Goal: Task Accomplishment & Management: Complete application form

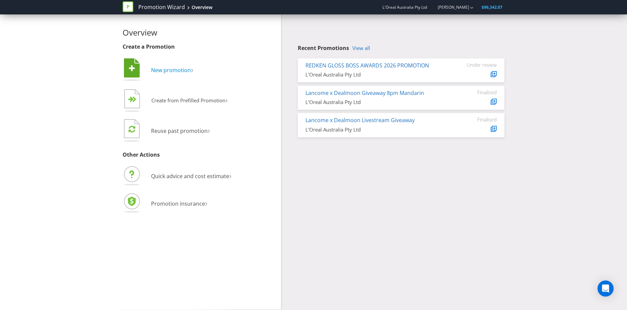
click at [164, 68] on span "New promotion" at bounding box center [171, 69] width 40 height 7
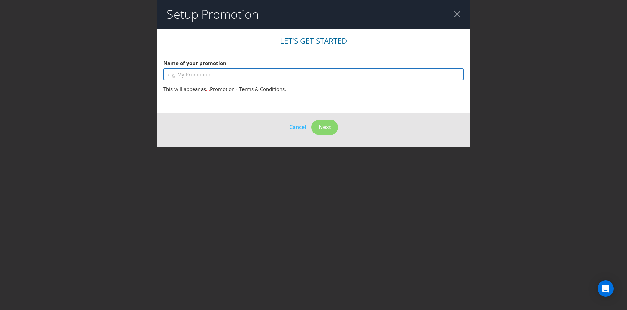
click at [186, 75] on input "text" at bounding box center [314, 74] width 300 height 12
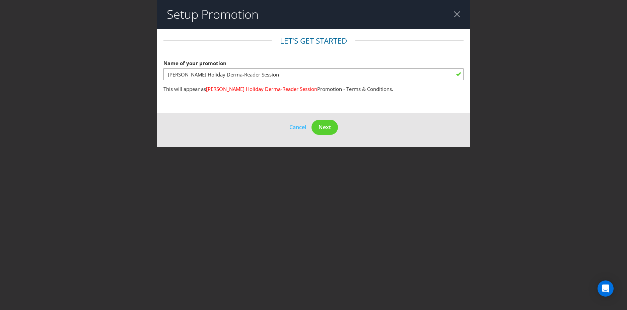
click at [246, 58] on div "Name of your promotion [PERSON_NAME] Holiday Derma-Reader Session" at bounding box center [314, 68] width 300 height 24
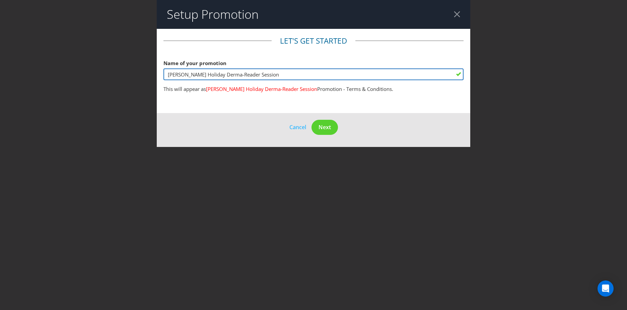
drag, startPoint x: 266, startPoint y: 76, endPoint x: 239, endPoint y: 78, distance: 27.6
click at [239, 78] on input "[PERSON_NAME] Holiday Derma-Reader Session" at bounding box center [314, 74] width 300 height 12
type input "[PERSON_NAME] Holiday Derma-Reader Competition"
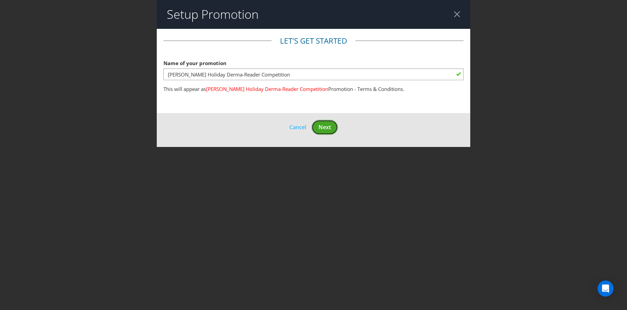
click at [322, 124] on span "Next" at bounding box center [325, 126] width 12 height 7
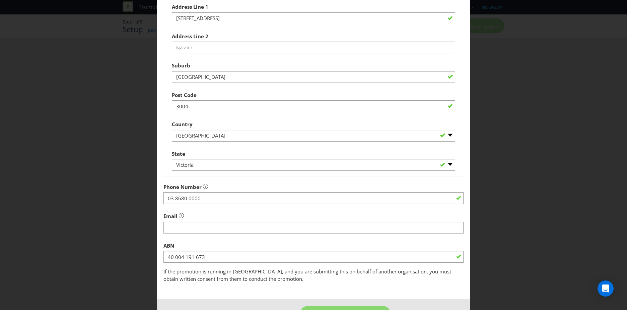
scroll to position [128, 0]
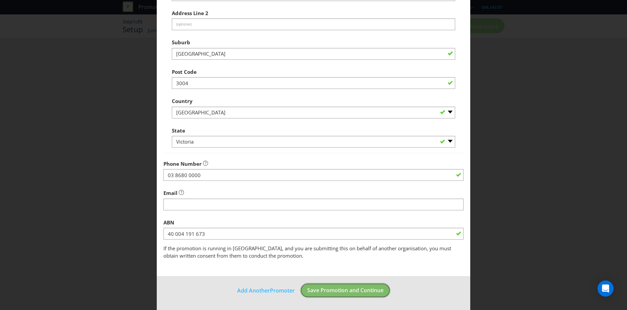
click at [312, 287] on span "Save Promotion and Continue" at bounding box center [345, 289] width 76 height 7
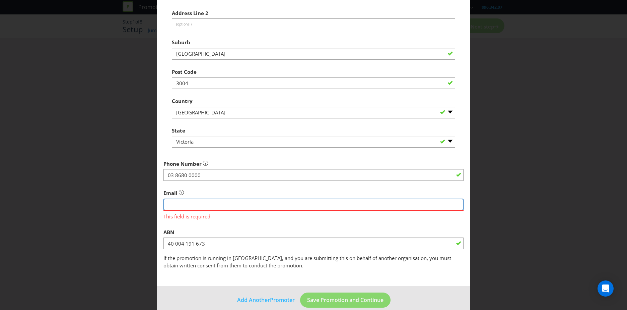
click at [198, 203] on input "string" at bounding box center [314, 204] width 300 height 12
type input "[EMAIL_ADDRESS][DOMAIN_NAME]"
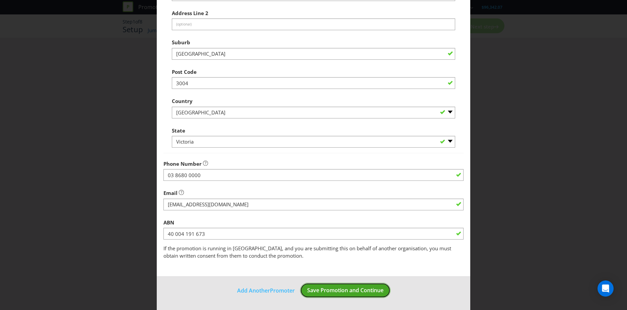
click at [330, 288] on span "Save Promotion and Continue" at bounding box center [345, 289] width 76 height 7
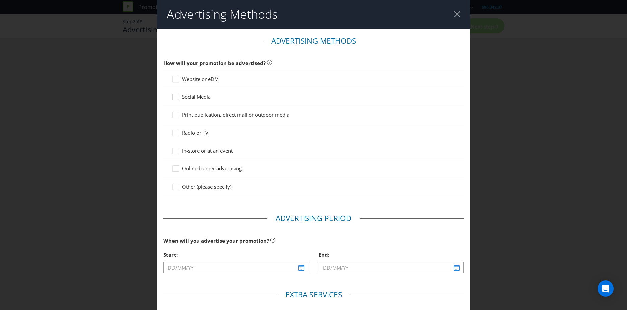
click at [176, 94] on div at bounding box center [175, 94] width 3 height 3
click at [0, 0] on input "Social Media" at bounding box center [0, 0] width 0 height 0
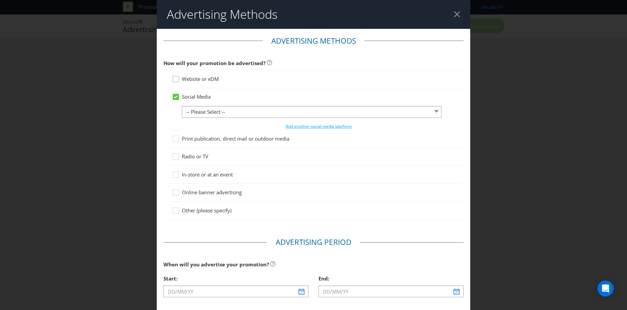
click at [174, 78] on div at bounding box center [175, 76] width 3 height 3
click at [0, 0] on input "Website or eDM" at bounding box center [0, 0] width 0 height 0
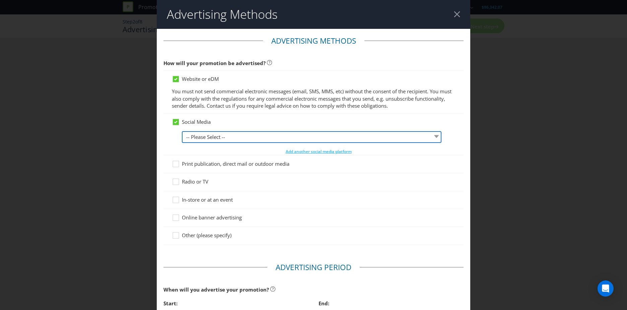
click at [191, 134] on select "-- Please Select -- Facebook X Instagram Snapchat LinkedIn Pinterest Tumblr You…" at bounding box center [312, 137] width 260 height 12
select select "INSTAGRAM"
click at [182, 131] on select "-- Please Select -- Facebook X Instagram Snapchat LinkedIn Pinterest Tumblr You…" at bounding box center [312, 137] width 260 height 12
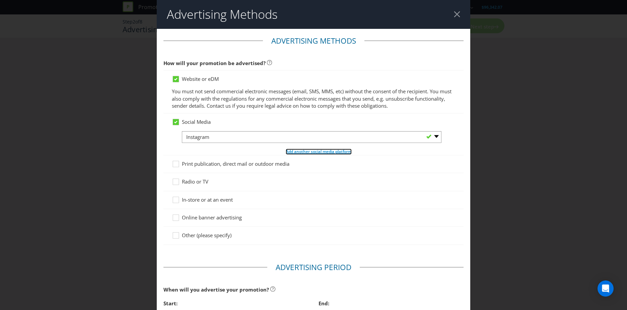
click at [296, 151] on span "Add another social media platform" at bounding box center [319, 151] width 66 height 6
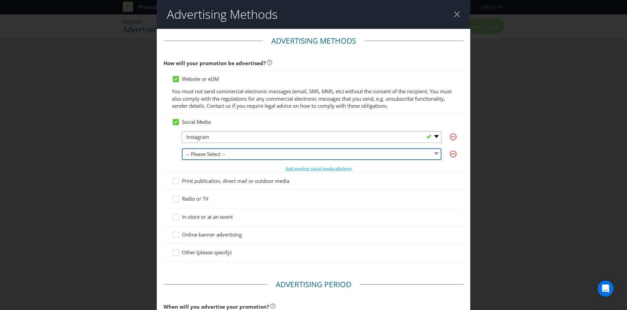
click at [225, 153] on select "-- Please Select -- Facebook X Instagram Snapchat LinkedIn Pinterest Tumblr You…" at bounding box center [312, 154] width 260 height 12
select select "FACEBOOK"
click at [182, 148] on select "-- Please Select -- Facebook X Instagram Snapchat LinkedIn Pinterest Tumblr You…" at bounding box center [312, 154] width 260 height 12
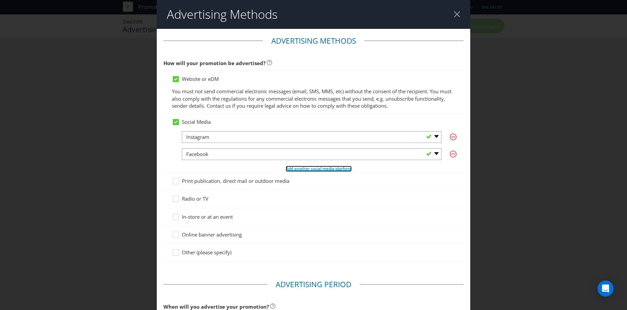
click at [294, 170] on span "Add another social media platform" at bounding box center [319, 169] width 66 height 6
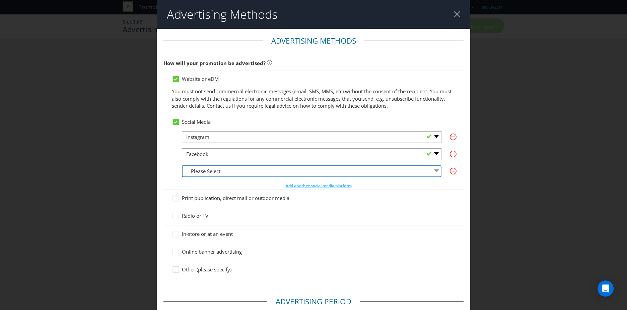
click at [224, 171] on select "-- Please Select -- Facebook X Instagram Snapchat LinkedIn Pinterest Tumblr You…" at bounding box center [312, 171] width 260 height 12
select select "OTHER"
click at [182, 165] on select "-- Please Select -- Facebook X Instagram Snapchat LinkedIn Pinterest Tumblr You…" at bounding box center [312, 171] width 260 height 12
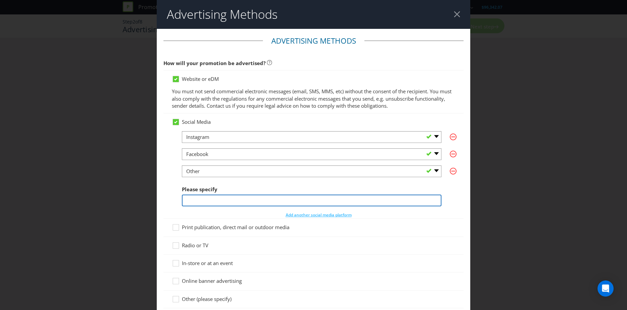
click at [193, 202] on input "text" at bounding box center [312, 200] width 260 height 12
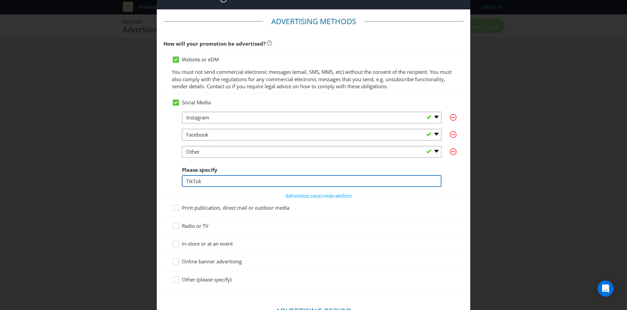
scroll to position [20, 0]
type input "TikTok"
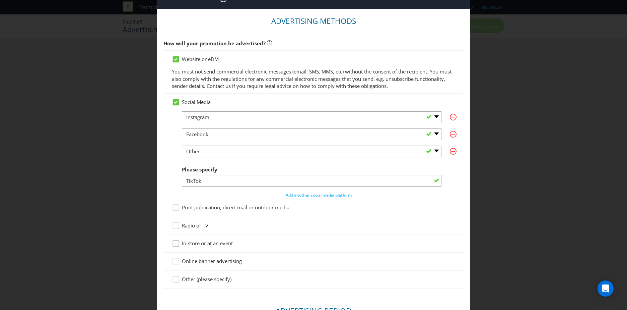
click at [177, 245] on icon at bounding box center [177, 245] width 10 height 10
click at [0, 0] on input "In-store or at an event" at bounding box center [0, 0] width 0 height 0
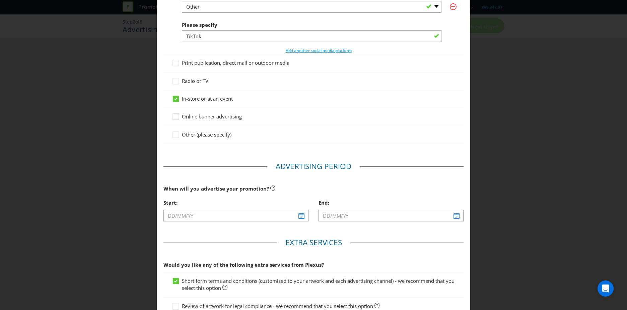
scroll to position [165, 0]
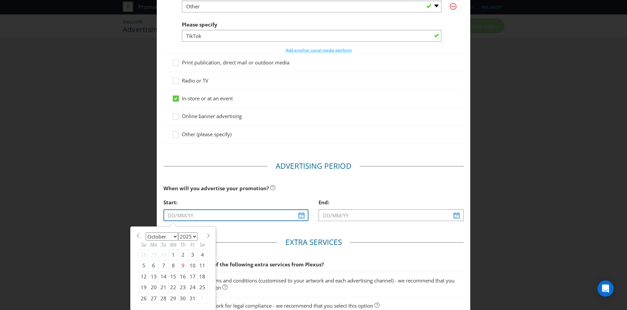
click at [176, 215] on input "text" at bounding box center [236, 215] width 145 height 12
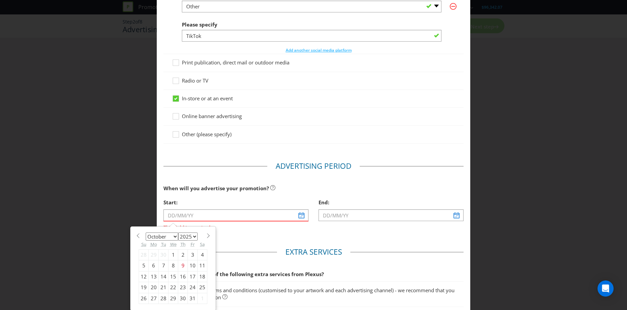
click at [305, 234] on main "Advertising Methods How will your promotion be advertised? Website or eDM You m…" at bounding box center [314, 113] width 314 height 499
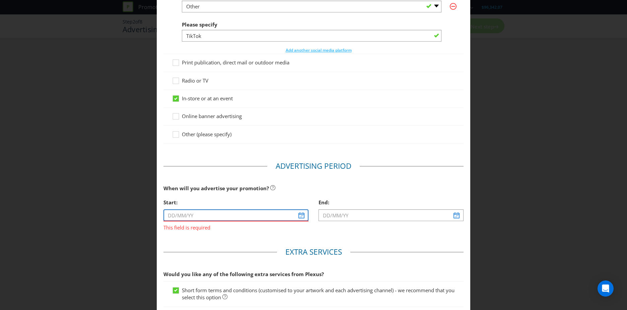
click at [205, 215] on input "text" at bounding box center [236, 215] width 145 height 12
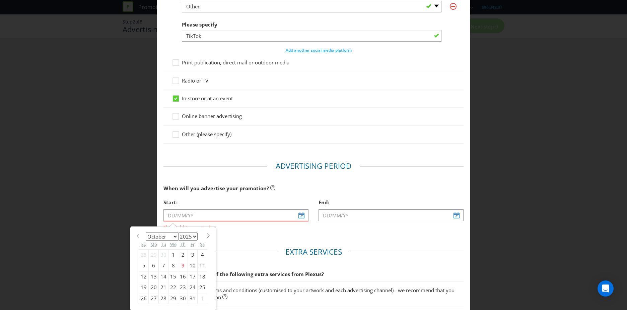
click at [162, 298] on div "28" at bounding box center [164, 298] width 10 height 11
type input "[DATE]"
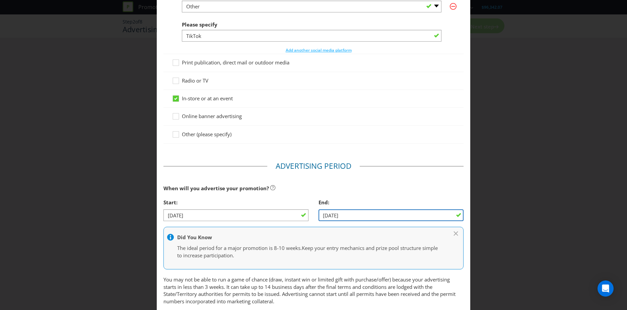
click at [332, 216] on input "[DATE]" at bounding box center [391, 215] width 145 height 12
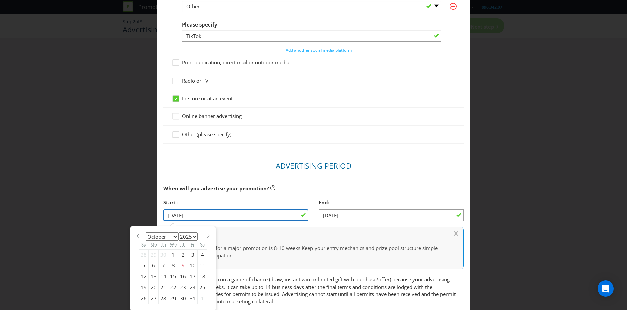
click at [231, 216] on input "[DATE]" at bounding box center [236, 215] width 145 height 12
click at [137, 236] on span at bounding box center [137, 235] width 5 height 5
click at [200, 235] on section "January February March April May June July August September October November [D…" at bounding box center [173, 234] width 69 height 5
click at [206, 235] on span at bounding box center [208, 235] width 5 height 5
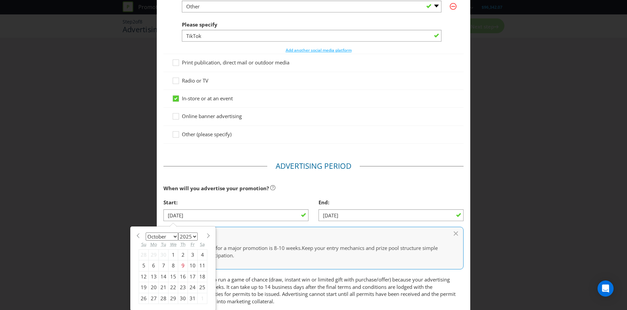
select select "10"
click at [201, 253] on div "1" at bounding box center [203, 254] width 10 height 11
type input "[DATE]"
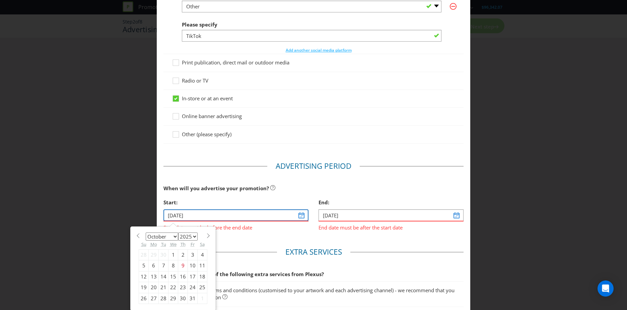
click at [298, 214] on input "[DATE]" at bounding box center [236, 215] width 145 height 12
click at [174, 236] on select "January February March April May June July August September October November De…" at bounding box center [162, 236] width 33 height 8
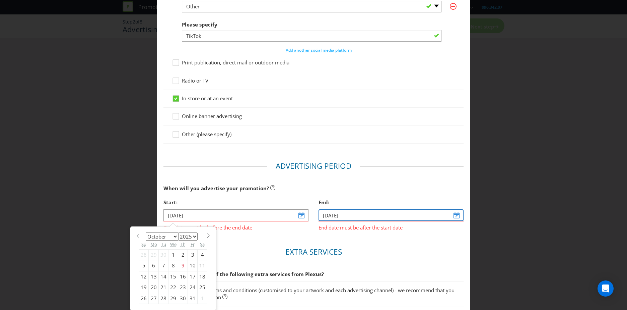
click at [398, 215] on input "[DATE]" at bounding box center [391, 215] width 145 height 12
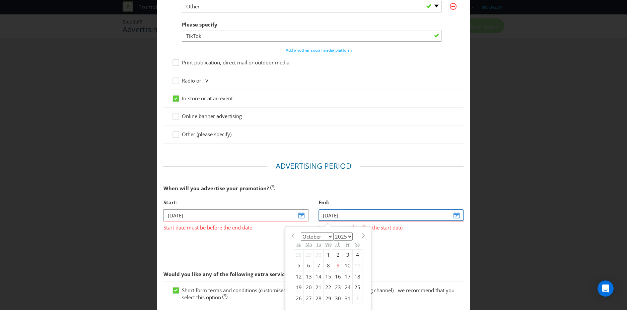
click at [453, 215] on input "[DATE]" at bounding box center [391, 215] width 145 height 12
click at [328, 234] on select "January February March April May June July August September October November De…" at bounding box center [317, 236] width 33 height 8
select select "11"
click at [301, 232] on select "January February March April May June July August September October November De…" at bounding box center [317, 236] width 33 height 8
click at [298, 275] on div "14" at bounding box center [299, 276] width 10 height 11
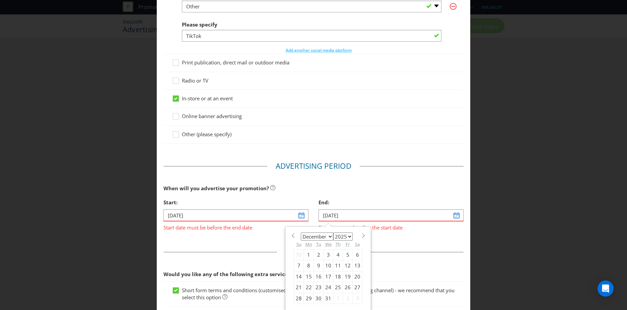
type input "[DATE]"
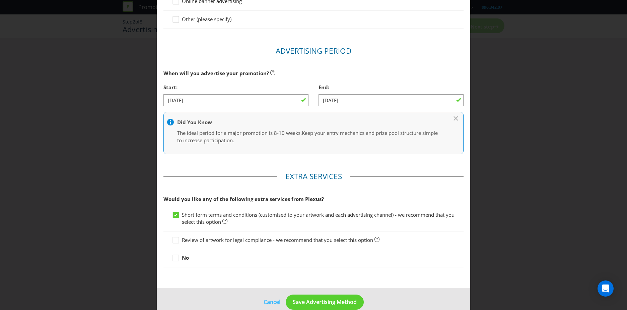
scroll to position [291, 0]
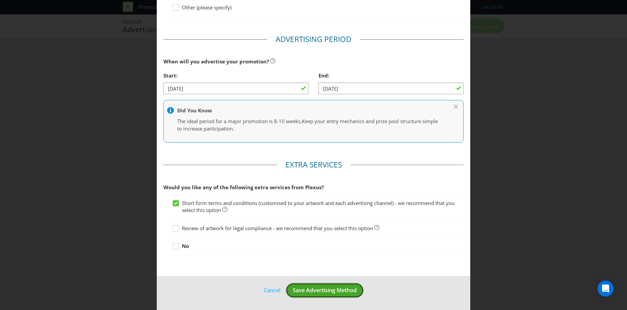
click at [295, 290] on span "Save Advertising Method" at bounding box center [325, 289] width 64 height 7
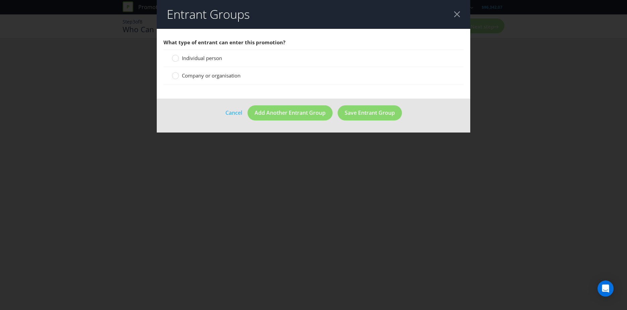
click at [194, 56] on span "Individual person" at bounding box center [202, 58] width 40 height 7
click at [0, 0] on input "Individual person" at bounding box center [0, 0] width 0 height 0
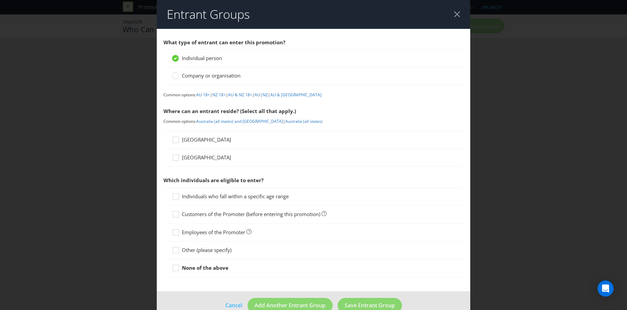
click at [194, 139] on span "[GEOGRAPHIC_DATA]" at bounding box center [206, 139] width 49 height 7
click at [0, 0] on input "[GEOGRAPHIC_DATA]" at bounding box center [0, 0] width 0 height 0
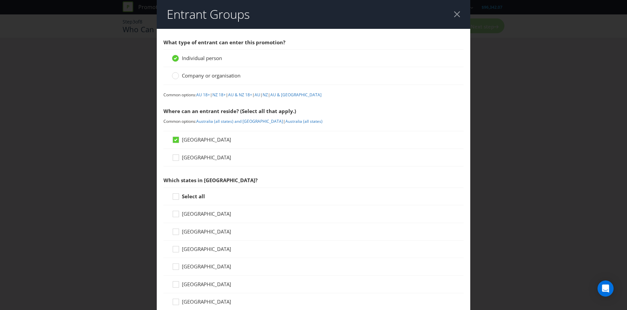
click at [182, 156] on span "[GEOGRAPHIC_DATA]" at bounding box center [206, 157] width 49 height 7
click at [0, 0] on input "[GEOGRAPHIC_DATA]" at bounding box center [0, 0] width 0 height 0
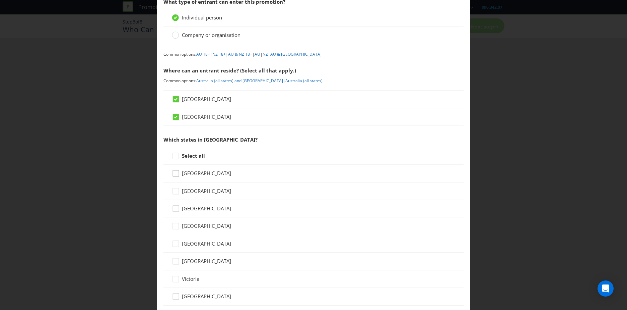
scroll to position [41, 0]
click at [174, 190] on div at bounding box center [175, 188] width 3 height 3
click at [0, 0] on input "[GEOGRAPHIC_DATA]" at bounding box center [0, 0] width 0 height 0
click at [174, 223] on div at bounding box center [175, 222] width 3 height 3
click at [0, 0] on input "[GEOGRAPHIC_DATA]" at bounding box center [0, 0] width 0 height 0
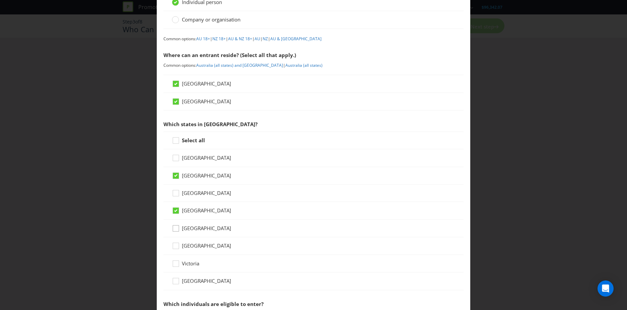
scroll to position [56, 0]
click at [174, 260] on div at bounding box center [175, 261] width 3 height 3
click at [0, 0] on input "Victoria" at bounding box center [0, 0] width 0 height 0
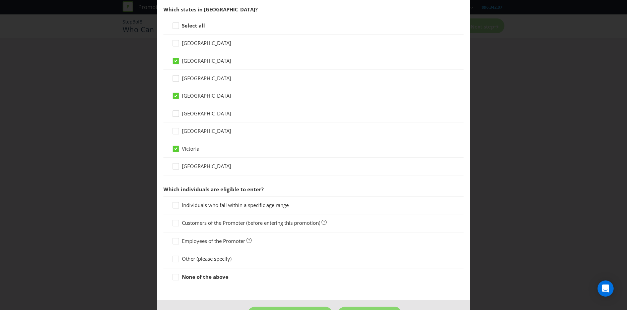
scroll to position [173, 0]
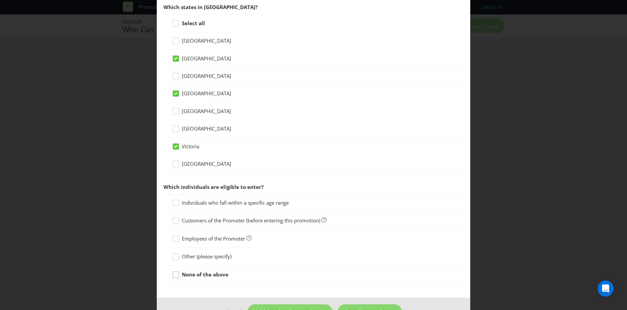
click at [176, 273] on div at bounding box center [175, 271] width 3 height 3
click at [0, 0] on input "None of the above" at bounding box center [0, 0] width 0 height 0
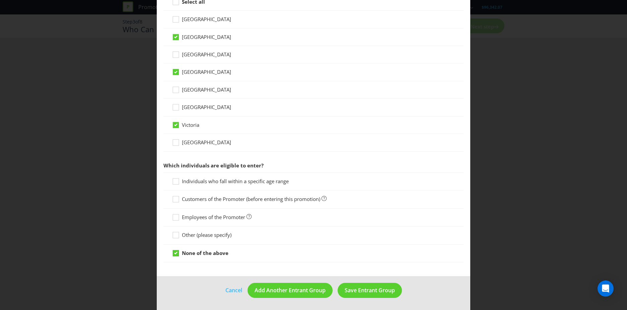
click at [178, 253] on icon at bounding box center [177, 254] width 10 height 10
click at [0, 0] on input "None of the above" at bounding box center [0, 0] width 0 height 0
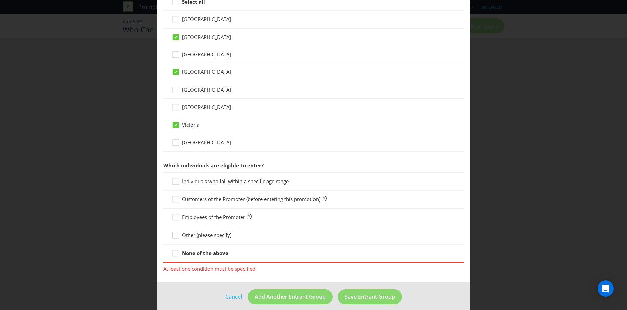
click at [177, 236] on icon at bounding box center [177, 236] width 10 height 10
click at [0, 0] on input "Other (please specify)" at bounding box center [0, 0] width 0 height 0
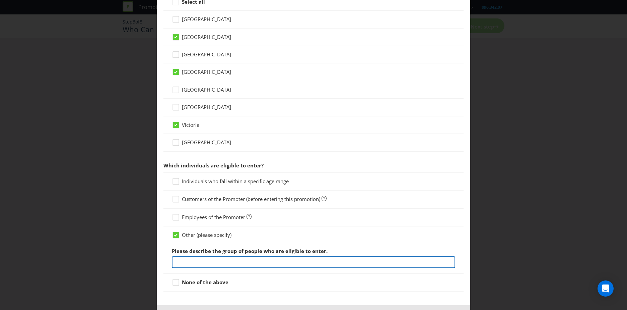
click at [185, 266] on input "text" at bounding box center [313, 262] width 283 height 12
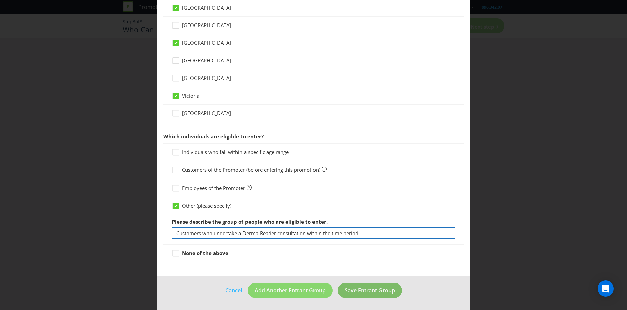
type input "Customers who undertake a Derma-Reader consultation within the time period."
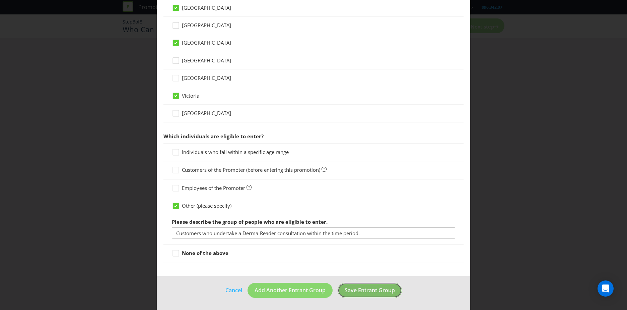
click at [352, 291] on span "Save Entrant Group" at bounding box center [370, 289] width 50 height 7
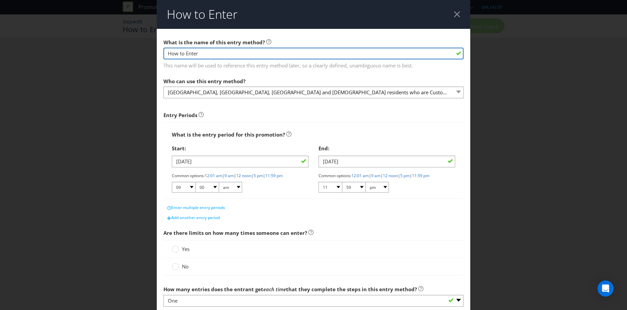
click at [208, 54] on input "How to Enter" at bounding box center [314, 54] width 300 height 12
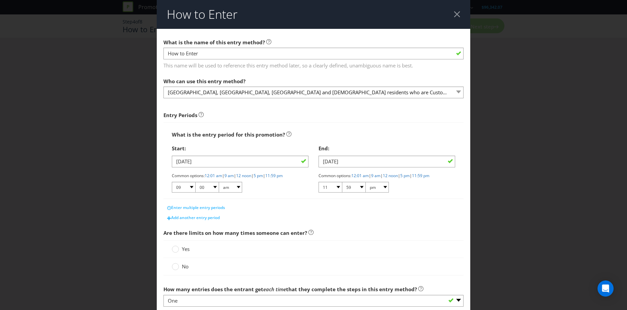
click at [166, 107] on span "Entry Periods" at bounding box center [314, 112] width 300 height 19
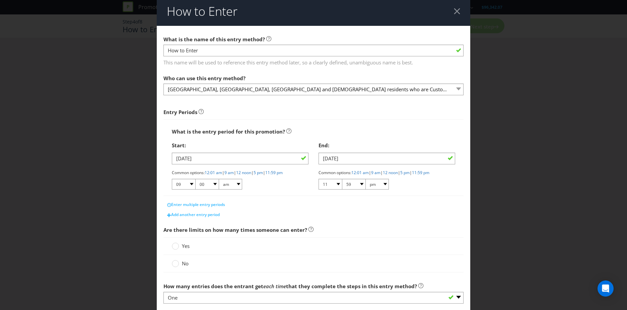
scroll to position [24, 0]
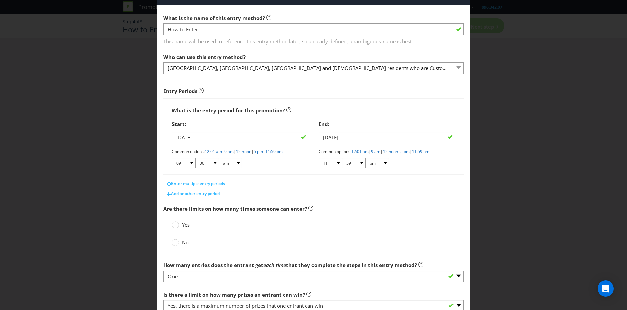
click at [179, 222] on label "Yes" at bounding box center [181, 224] width 19 height 7
click at [0, 0] on input "Yes" at bounding box center [0, 0] width 0 height 0
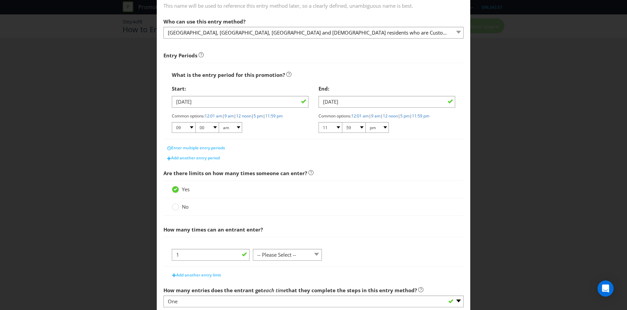
scroll to position [60, 0]
click at [277, 256] on select "-- Please Select -- per person per day per purchase per transaction Other (plea…" at bounding box center [287, 254] width 69 height 12
select select "PER_PERSON"
click at [253, 248] on select "-- Please Select -- per person per day per purchase per transaction Other (plea…" at bounding box center [287, 254] width 69 height 12
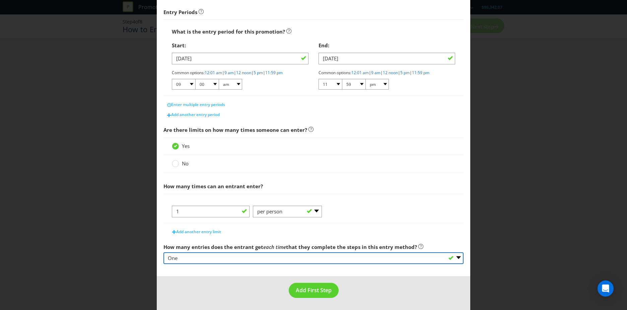
click at [200, 257] on select "-- Please select -- One More than one Other (please specify) Not applicable - g…" at bounding box center [314, 258] width 300 height 12
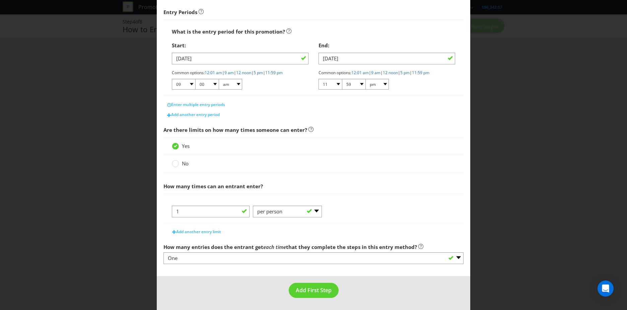
click at [198, 272] on main "What is the name of this entry method? How to Enter This name will be used to r…" at bounding box center [314, 101] width 314 height 350
click at [305, 293] on span "Add First Step" at bounding box center [314, 289] width 36 height 7
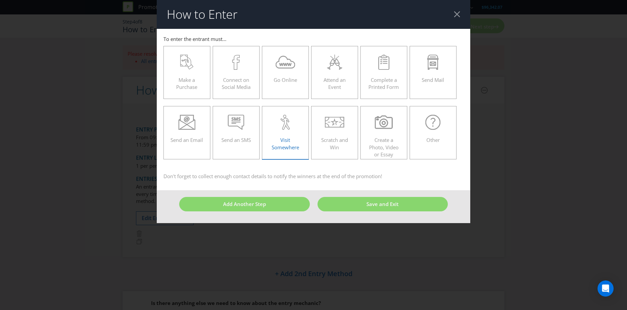
click at [292, 128] on div at bounding box center [285, 122] width 33 height 15
click at [0, 0] on input "Visit Somewhere" at bounding box center [0, 0] width 0 height 0
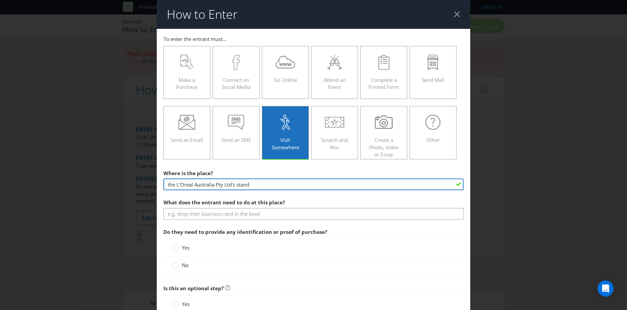
drag, startPoint x: 268, startPoint y: 183, endPoint x: 138, endPoint y: 183, distance: 130.7
click at [138, 183] on div "How to Enter To enter the entrant must... Make a Purchase Connect on Social Med…" at bounding box center [313, 155] width 627 height 310
drag, startPoint x: 206, startPoint y: 185, endPoint x: 295, endPoint y: 184, distance: 89.1
click at [295, 184] on input "[PERSON_NAME] Boutique [GEOGRAPHIC_DATA]" at bounding box center [314, 184] width 300 height 12
type input "[PERSON_NAME] Boutique"
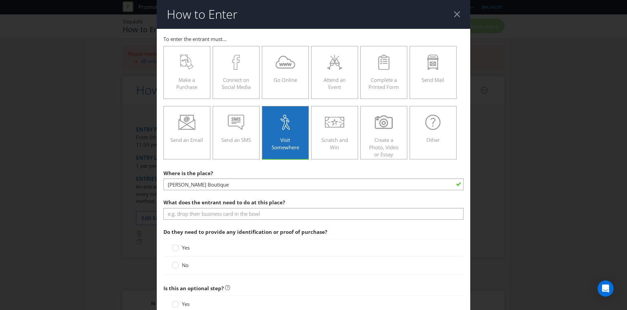
click at [162, 196] on main "To enter the entrant must... Make a Purchase Connect on Social Media Go Online …" at bounding box center [314, 187] width 314 height 316
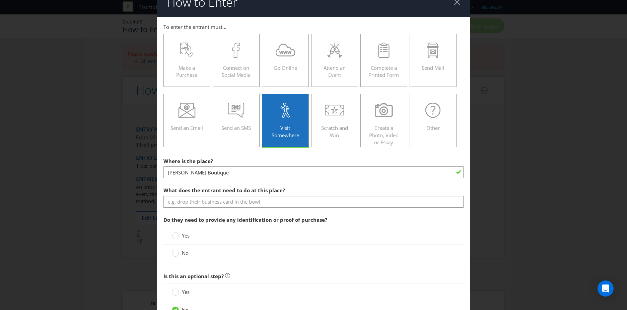
scroll to position [12, 0]
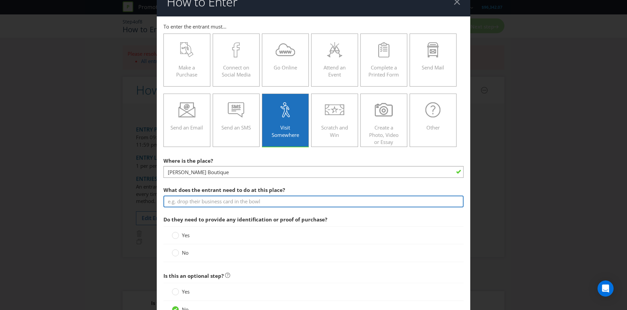
click at [186, 202] on input "text" at bounding box center [314, 201] width 300 height 12
type input "Receive a complimentary Derma-Reader skin consultation"
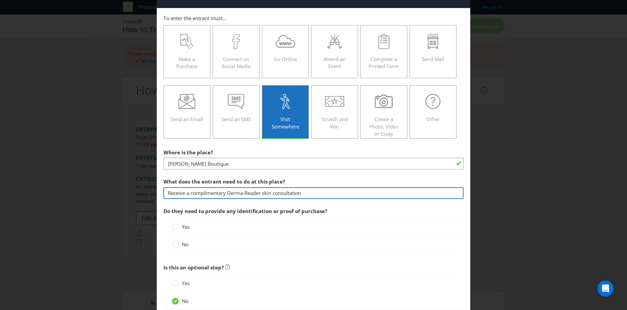
scroll to position [21, 0]
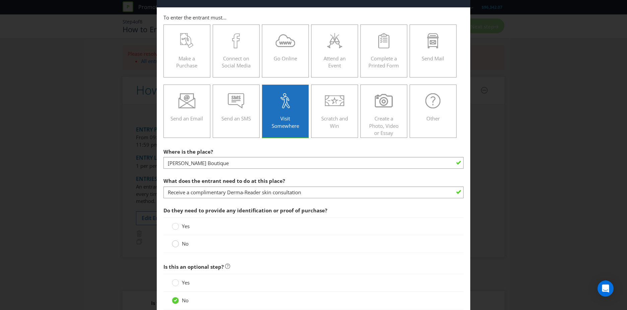
click at [173, 245] on circle at bounding box center [175, 243] width 7 height 7
click at [0, 0] on input "No" at bounding box center [0, 0] width 0 height 0
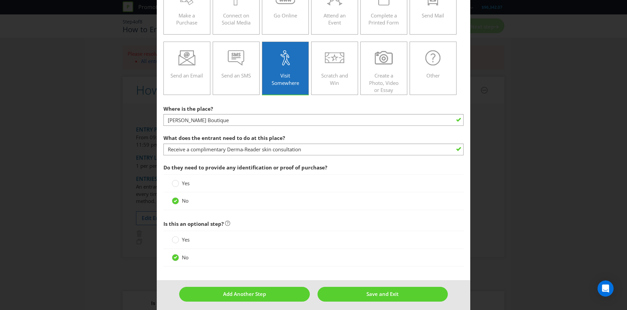
scroll to position [66, 0]
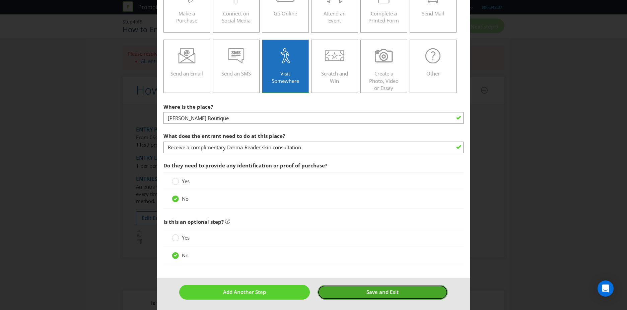
click at [337, 291] on button "Save and Exit" at bounding box center [383, 291] width 131 height 14
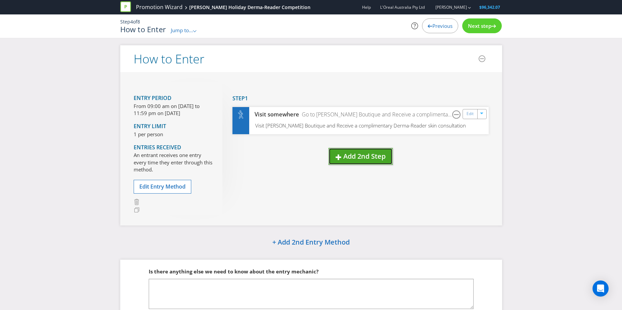
click at [360, 158] on span "Add 2nd Step" at bounding box center [364, 155] width 42 height 9
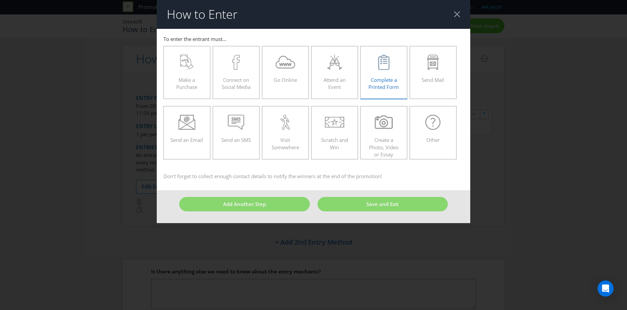
click at [392, 67] on div at bounding box center [384, 62] width 33 height 15
click at [0, 0] on input "Complete a Printed Form" at bounding box center [0, 0] width 0 height 0
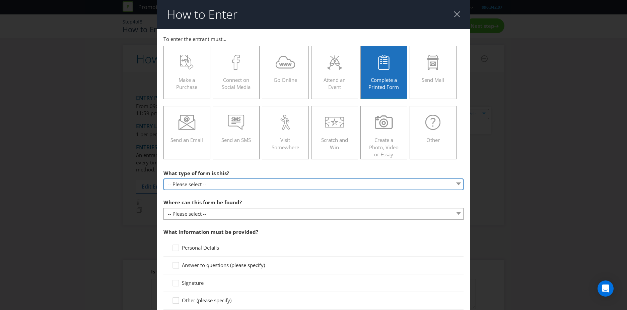
click at [173, 183] on select "-- Please select -- Entry form for a competition Claim form for a gift with pur…" at bounding box center [314, 184] width 300 height 12
select select "OTHER"
click at [164, 178] on select "-- Please select -- Entry form for a competition Claim form for a gift with pur…" at bounding box center [314, 184] width 300 height 12
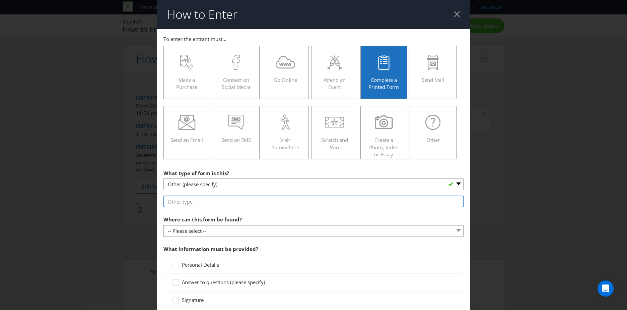
click at [178, 199] on input "text" at bounding box center [314, 201] width 300 height 12
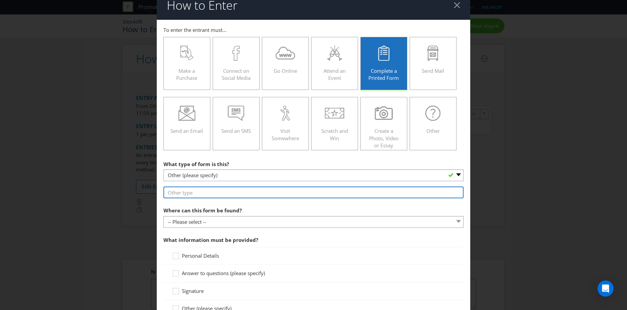
scroll to position [10, 0]
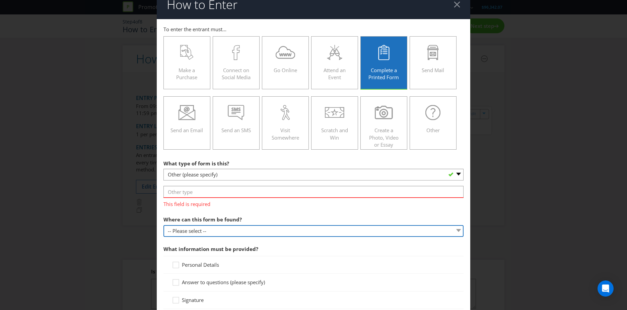
click at [220, 219] on div "Where can this form be found? -- Please select -- In-store Online (download and…" at bounding box center [314, 224] width 300 height 24
select select "IN_STORE"
click at [164, 225] on select "-- Please select -- In-store Online (download and print) On back of game card O…" at bounding box center [314, 231] width 300 height 12
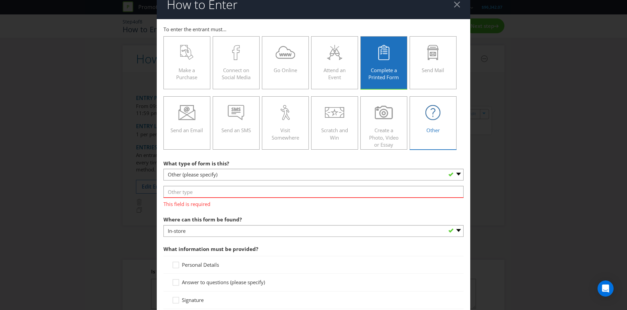
click at [431, 132] on span "Other" at bounding box center [433, 130] width 13 height 7
click at [0, 0] on input "Other" at bounding box center [0, 0] width 0 height 0
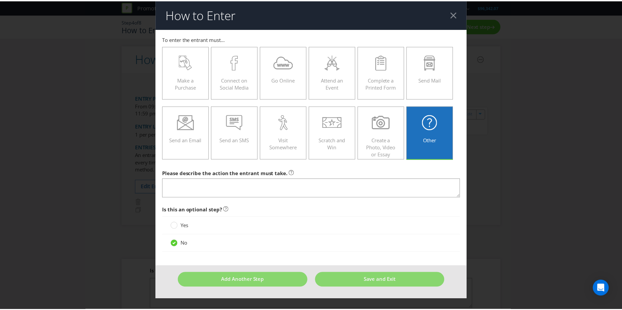
scroll to position [0, 0]
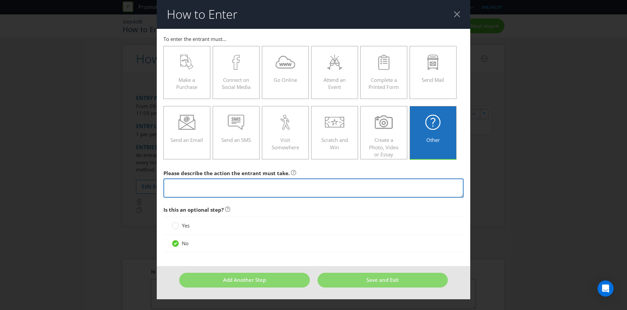
click at [193, 194] on textarea at bounding box center [314, 187] width 300 height 19
type textarea "p"
click at [202, 185] on textarea "Provide Skin-pro with personal information" at bounding box center [314, 187] width 300 height 19
click at [283, 186] on textarea "Provide Skin-Pro with personal information" at bounding box center [314, 187] width 300 height 19
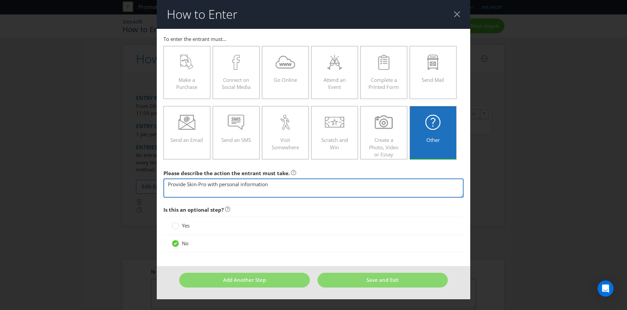
click at [283, 186] on textarea "Provide Skin-Pro with personal information" at bounding box center [314, 187] width 300 height 19
click at [277, 185] on textarea "Provide Skin-Pro with personal information" at bounding box center [314, 187] width 300 height 19
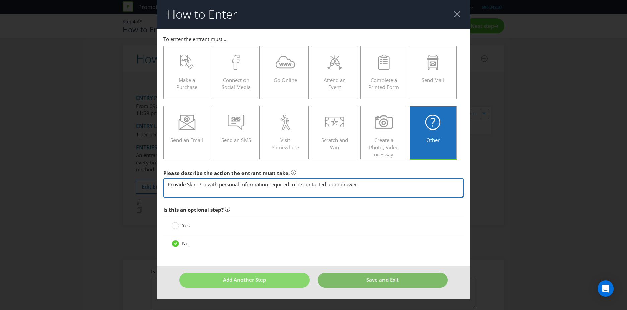
type textarea "Provide Skin-Pro with personal information required to be contacted upon drawer."
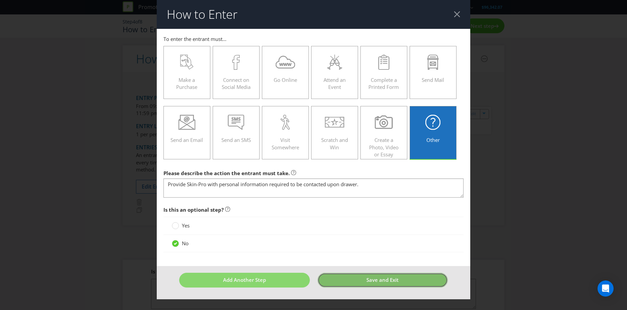
click at [333, 280] on button "Save and Exit" at bounding box center [383, 279] width 131 height 14
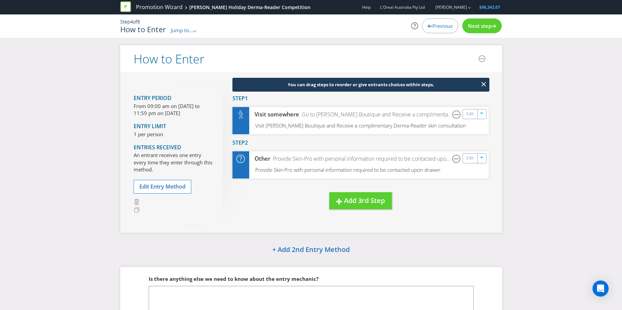
scroll to position [49, 0]
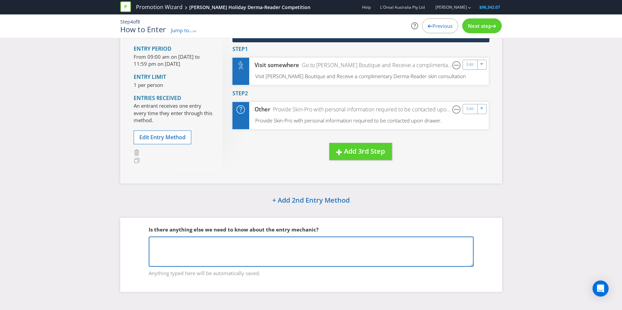
click at [229, 244] on textarea at bounding box center [311, 251] width 325 height 30
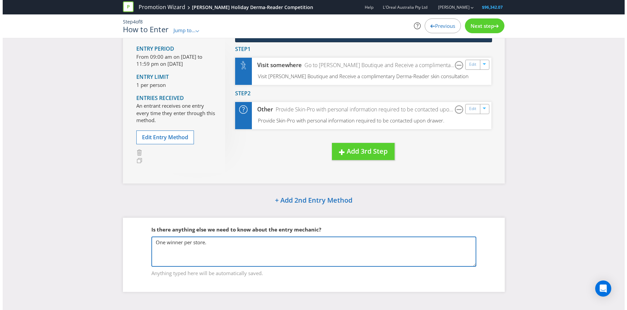
scroll to position [0, 0]
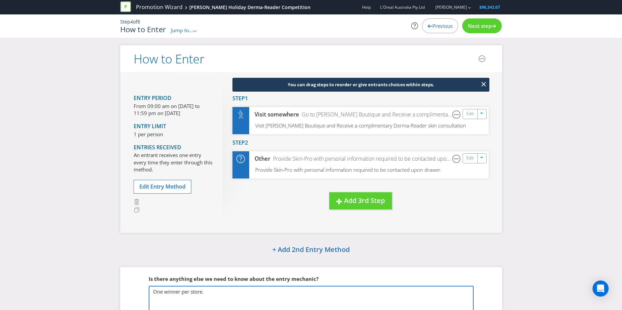
type textarea "One winner per store."
click at [479, 26] on span "Next step" at bounding box center [479, 25] width 23 height 7
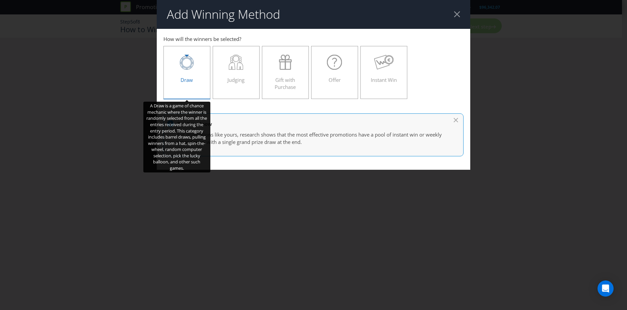
click at [179, 58] on div at bounding box center [187, 62] width 33 height 15
click at [0, 0] on input "Draw" at bounding box center [0, 0] width 0 height 0
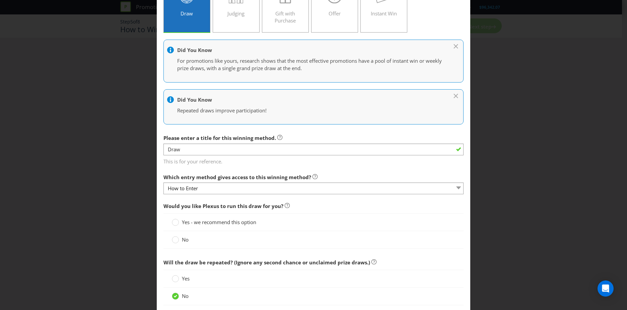
scroll to position [67, 0]
click at [176, 221] on circle at bounding box center [175, 221] width 7 height 7
click at [0, 0] on input "Yes - we recommend this option" at bounding box center [0, 0] width 0 height 0
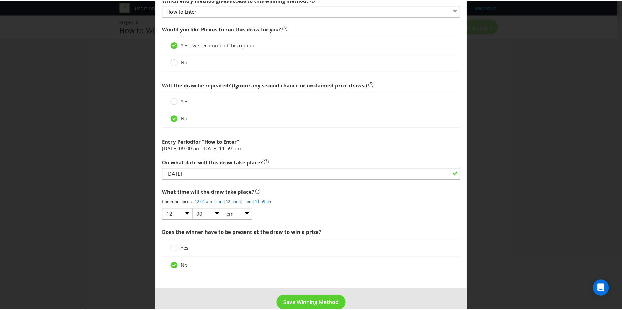
scroll to position [245, 0]
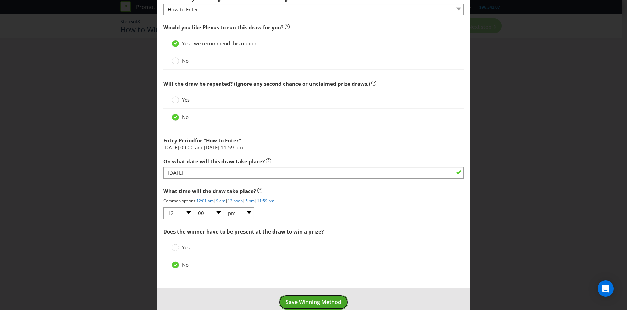
click at [303, 302] on span "Save Winning Method" at bounding box center [314, 301] width 56 height 7
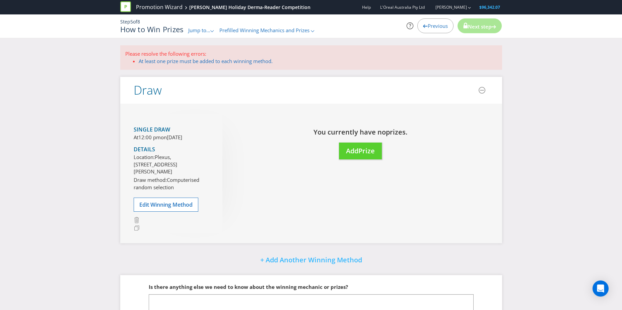
scroll to position [57, 0]
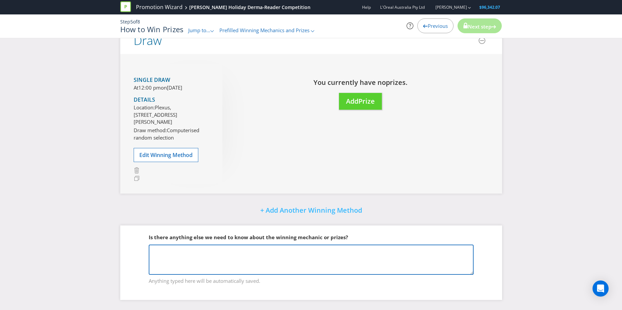
click at [181, 252] on textarea at bounding box center [311, 259] width 325 height 30
type textarea "9"
click at [212, 249] on textarea "One winner per store. so 7 drawers total." at bounding box center [311, 259] width 325 height 30
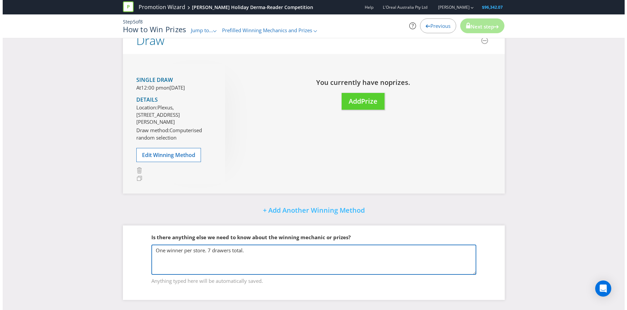
scroll to position [0, 0]
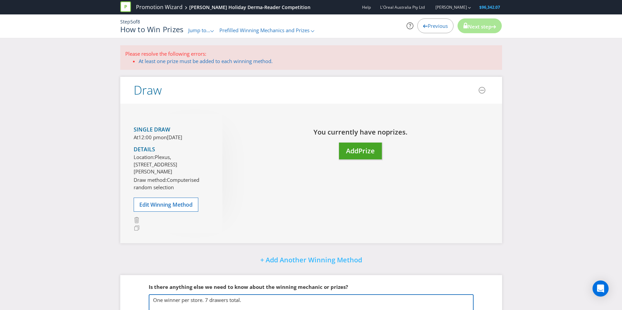
type textarea "One winner per store. 7 drawers total."
click at [359, 156] on button "Add Prize" at bounding box center [360, 150] width 43 height 17
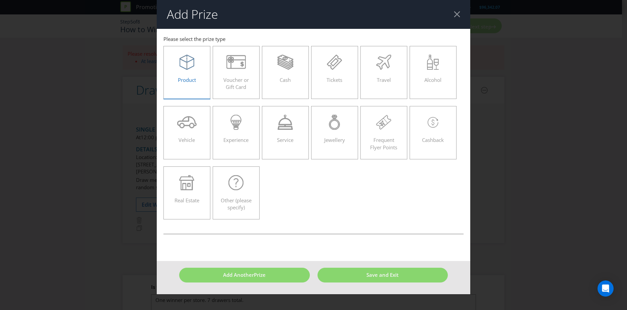
click at [178, 64] on div at bounding box center [187, 62] width 33 height 15
click at [0, 0] on input "Product" at bounding box center [0, 0] width 0 height 0
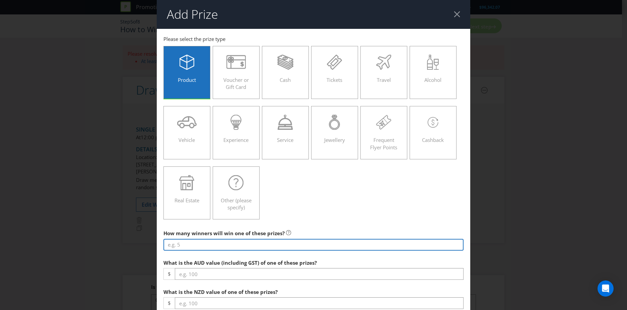
click at [189, 246] on input "number" at bounding box center [314, 245] width 300 height 12
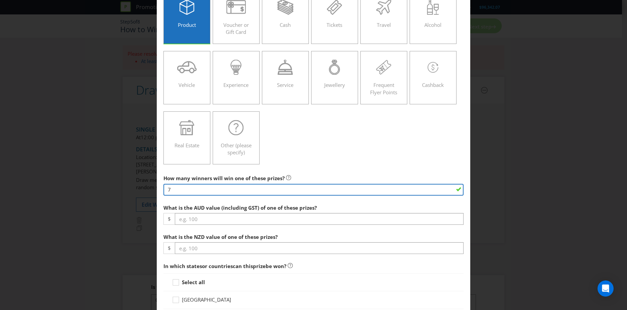
scroll to position [55, 0]
type input "7"
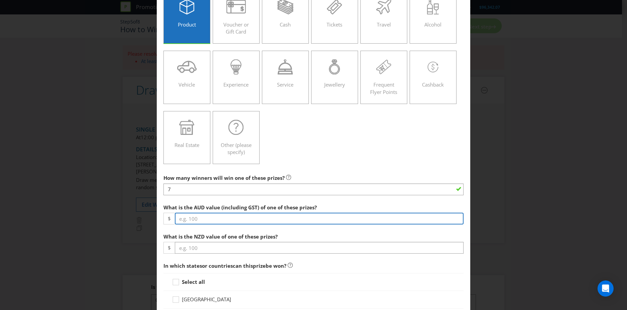
click at [185, 217] on input "number" at bounding box center [319, 218] width 289 height 12
type input "209"
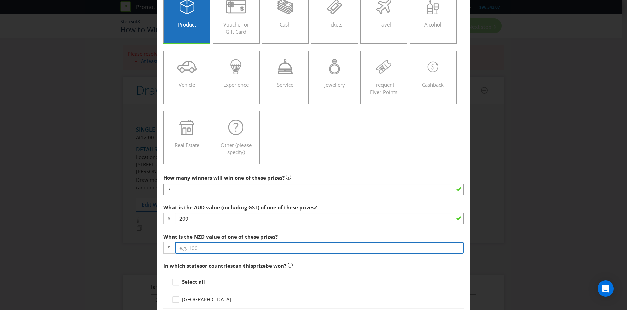
click at [177, 248] on input "number" at bounding box center [319, 248] width 289 height 12
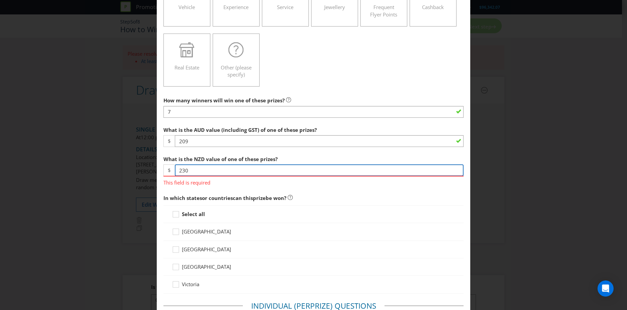
scroll to position [133, 0]
type input "230"
click at [176, 215] on div "Select all [GEOGRAPHIC_DATA] [GEOGRAPHIC_DATA] [GEOGRAPHIC_DATA] [GEOGRAPHIC_DA…" at bounding box center [314, 249] width 300 height 88
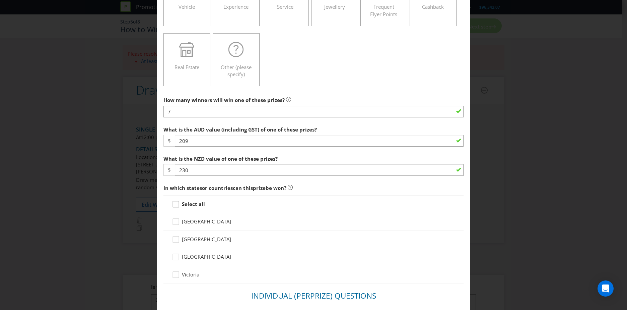
click at [178, 203] on icon at bounding box center [176, 204] width 6 height 6
click at [0, 0] on input "Select all" at bounding box center [0, 0] width 0 height 0
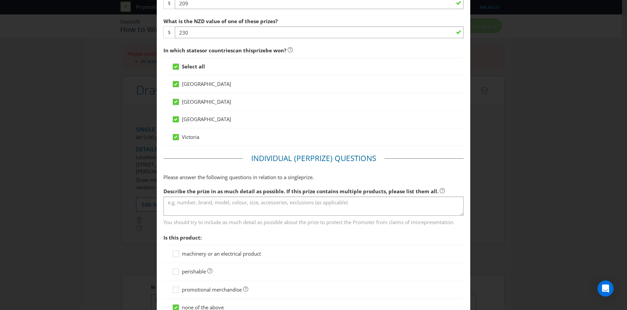
scroll to position [271, 0]
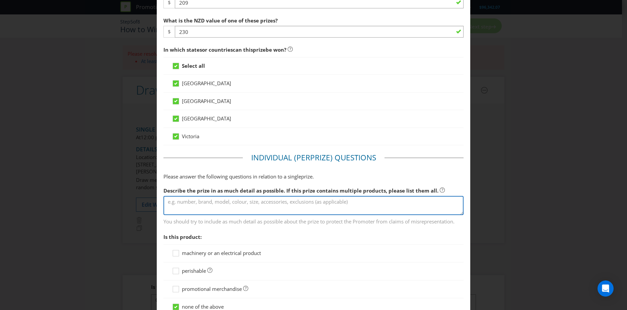
click at [213, 204] on textarea at bounding box center [314, 205] width 300 height 19
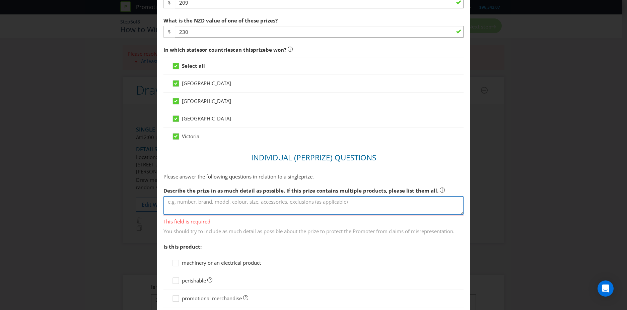
click at [201, 200] on textarea at bounding box center [314, 205] width 300 height 19
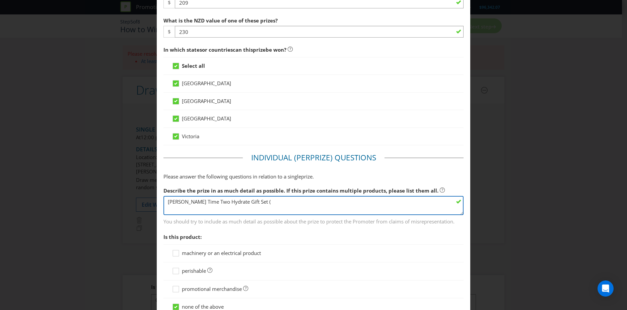
paste textarea "Time Two Hydrate: RRP $89 AVO EYE 14ML UFC 28ML"
click at [167, 202] on textarea "[PERSON_NAME] Time Two Hydrate Gift Set (Time Two Hydrate: RRP $89 AVO EYE 14ML…" at bounding box center [314, 205] width 300 height 19
click at [166, 208] on textarea "[PERSON_NAME] Time Two Hydrate Gift Set (Time Two Hydrate: RRP $89, Includes: 1…" at bounding box center [314, 205] width 300 height 19
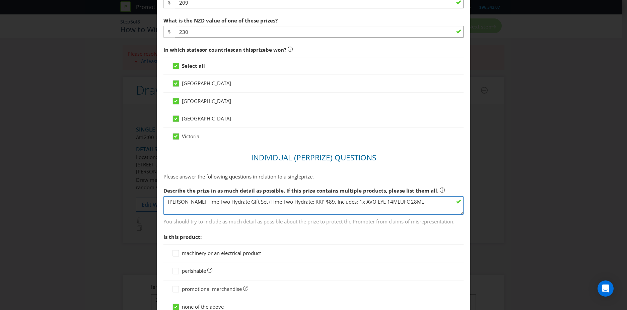
scroll to position [0, 0]
click at [424, 202] on textarea "[PERSON_NAME] Time Two Hydrate Gift Set (Time Two Hydrate: RRP $89, Includes: 1…" at bounding box center [314, 205] width 300 height 19
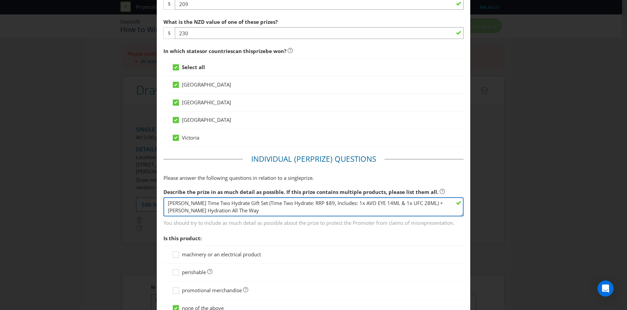
drag, startPoint x: 292, startPoint y: 203, endPoint x: 249, endPoint y: 201, distance: 42.9
click at [249, 201] on textarea "[PERSON_NAME] Time Two Hydrate Gift Set (Time Two Hydrate: RRP $89, Includes: 1…" at bounding box center [314, 206] width 300 height 19
click at [249, 211] on textarea "[PERSON_NAME] Time Two Hydrate Gift Set (RRP $89, Includes: 1x AVO EYE 14ML & 1…" at bounding box center [314, 206] width 300 height 19
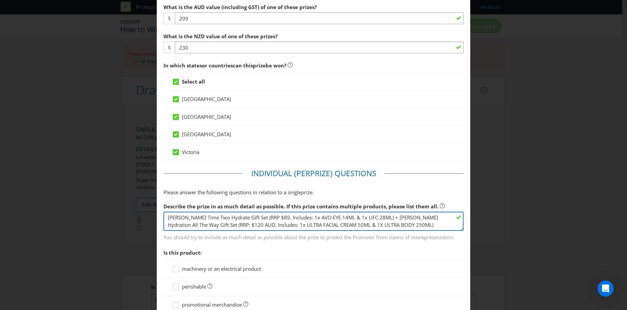
scroll to position [254, 0]
click at [165, 218] on textarea "[PERSON_NAME] Time Two Hydrate Gift Set (RRP $89, Includes: 1x AVO EYE 14ML & 1…" at bounding box center [314, 221] width 300 height 19
click at [416, 226] on textarea "2 SETS: [PERSON_NAME] Time Two Hydrate Gift Set (RRP $89, Includes: 1x AVO EYE …" at bounding box center [314, 221] width 300 height 19
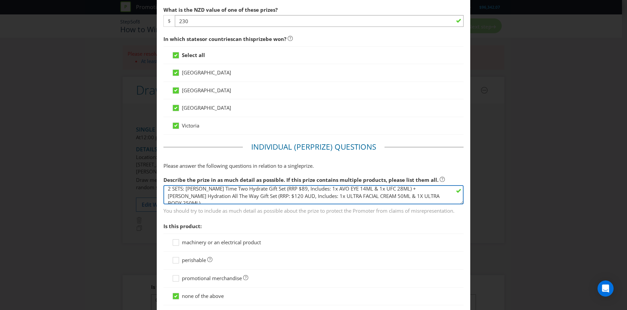
scroll to position [3, 0]
click at [275, 188] on textarea "2 SETS: [PERSON_NAME] Time Two Hydrate Gift Set (RRP $89, Includes: 1x AVO EYE …" at bounding box center [314, 194] width 300 height 19
click at [323, 195] on textarea "2 SETS: [PERSON_NAME] Time Two Hydrate Gift Set (RRP AUD $89, Includes: 1x AVO …" at bounding box center [314, 194] width 300 height 19
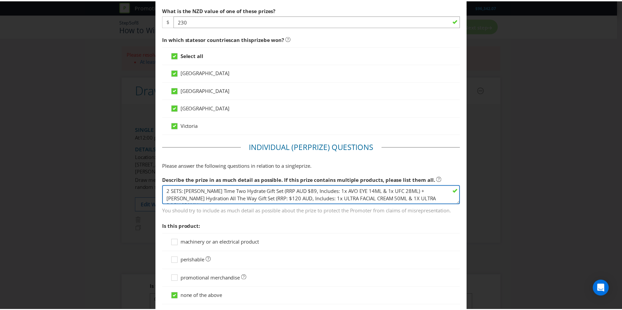
scroll to position [387, 0]
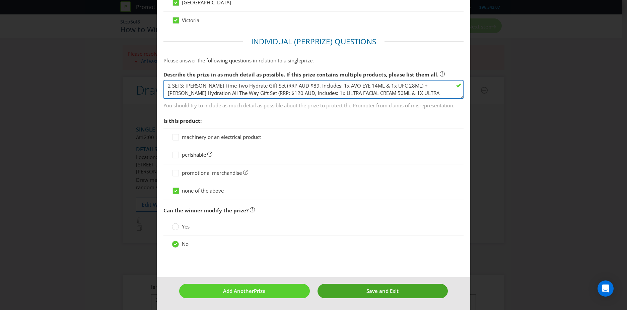
type textarea "2 SETS: [PERSON_NAME] Time Two Hydrate Gift Set (RRP AUD $89, Includes: 1x AVO …"
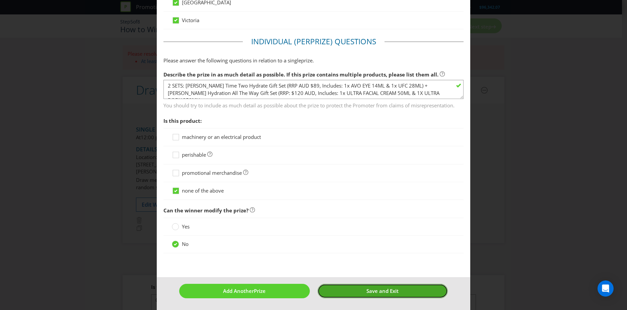
click at [351, 291] on button "Save and Exit" at bounding box center [383, 290] width 131 height 14
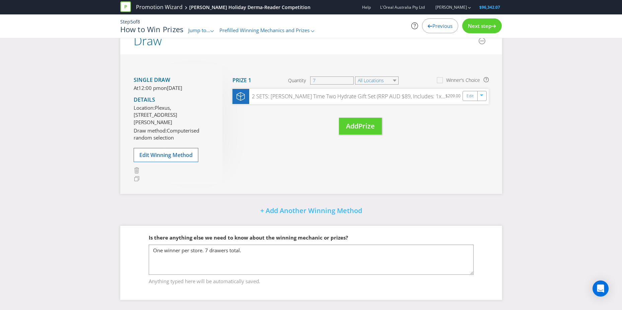
scroll to position [75, 0]
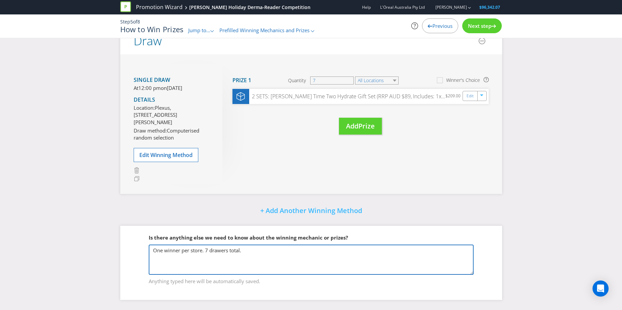
drag, startPoint x: 363, startPoint y: 245, endPoint x: 249, endPoint y: 250, distance: 114.0
click at [249, 250] on textarea "One winner per store. 7 drawers total." at bounding box center [311, 259] width 325 height 30
click at [206, 250] on textarea "One winner per store. 7 drawers total." at bounding box center [311, 259] width 325 height 30
click at [231, 255] on textarea "One winner per store. 7 drawer's total." at bounding box center [311, 259] width 325 height 30
type textarea "One winner per store. 7 drawer's total."
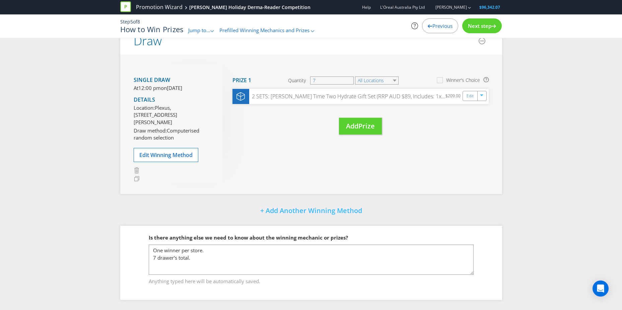
click at [484, 27] on span "Next step" at bounding box center [479, 25] width 23 height 7
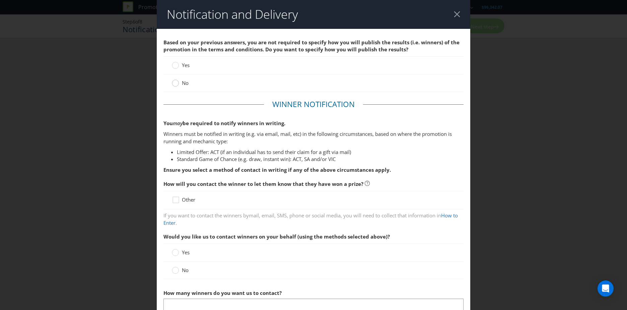
click at [176, 84] on circle at bounding box center [175, 83] width 7 height 7
click at [0, 0] on input "No" at bounding box center [0, 0] width 0 height 0
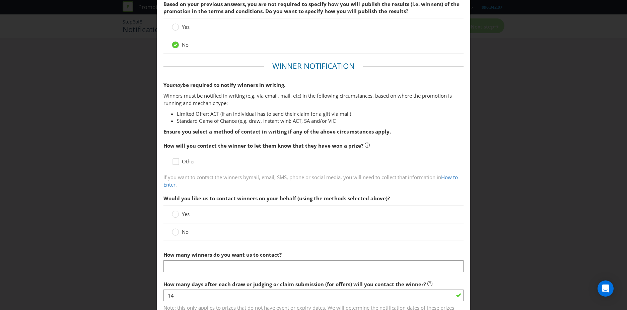
scroll to position [39, 0]
click at [175, 215] on circle at bounding box center [175, 213] width 7 height 7
click at [0, 0] on input "Yes" at bounding box center [0, 0] width 0 height 0
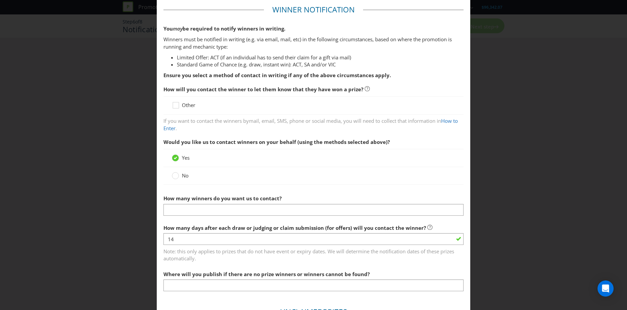
scroll to position [96, 0]
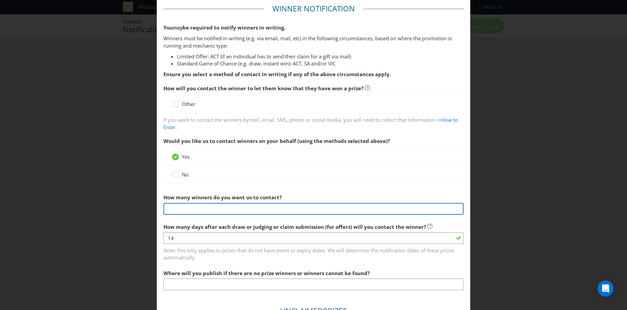
click at [175, 208] on input "text" at bounding box center [314, 209] width 300 height 12
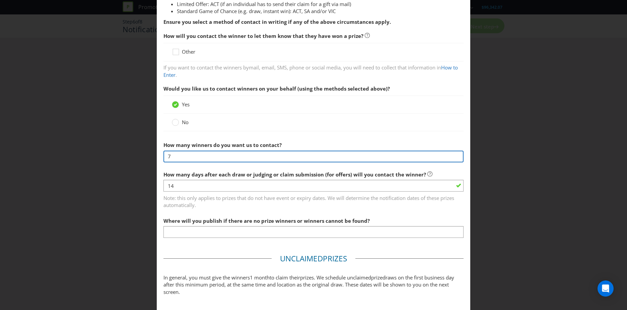
scroll to position [148, 0]
type input "7"
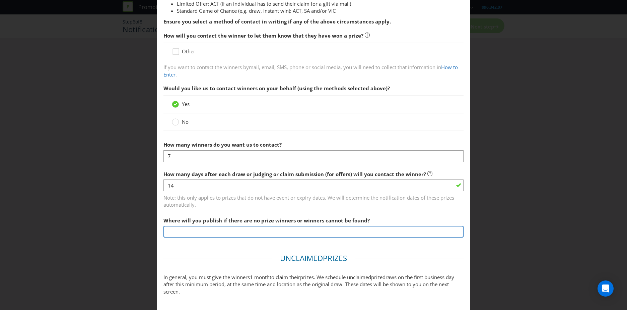
click at [194, 231] on input "text" at bounding box center [314, 232] width 300 height 12
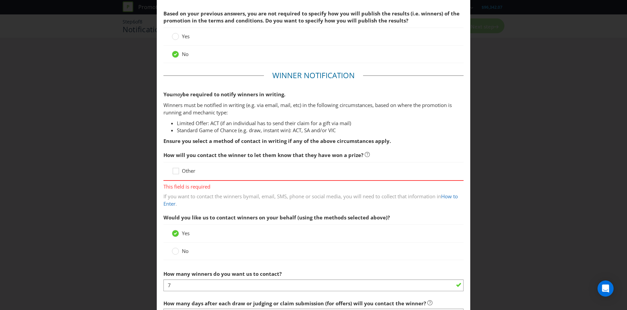
scroll to position [123, 0]
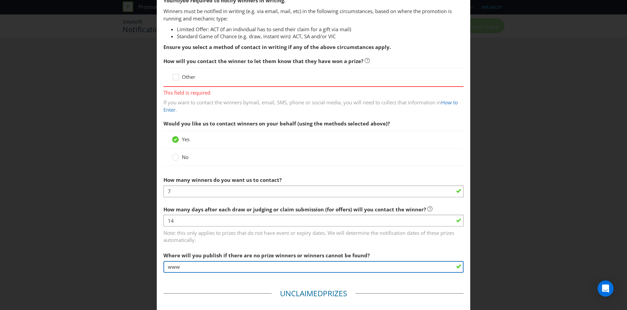
type input "[DOMAIN_NAME] & [DOMAIN_NAME]"
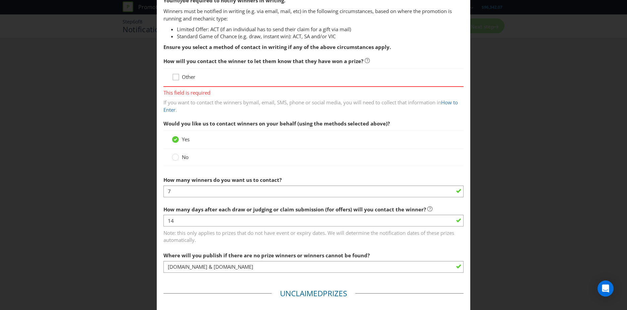
click at [178, 81] on icon at bounding box center [177, 78] width 10 height 10
click at [0, 0] on input "Other" at bounding box center [0, 0] width 0 height 0
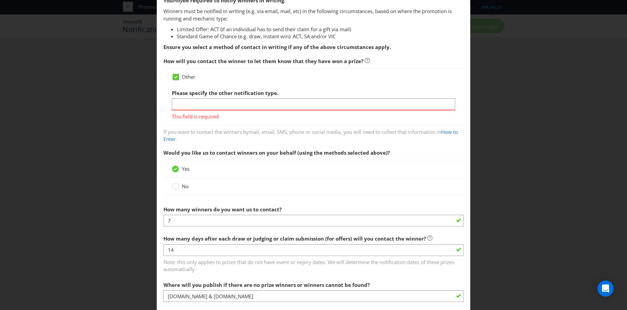
click at [175, 77] on icon at bounding box center [175, 77] width 3 height 3
click at [0, 0] on input "Other" at bounding box center [0, 0] width 0 height 0
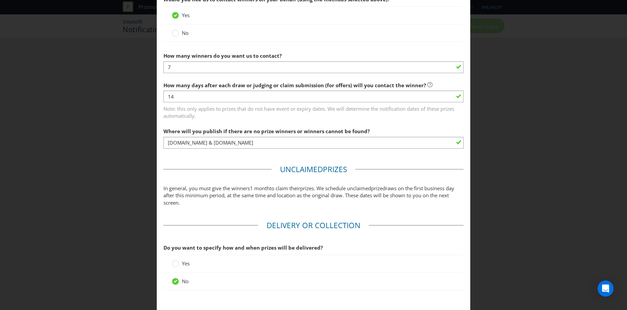
scroll to position [284, 0]
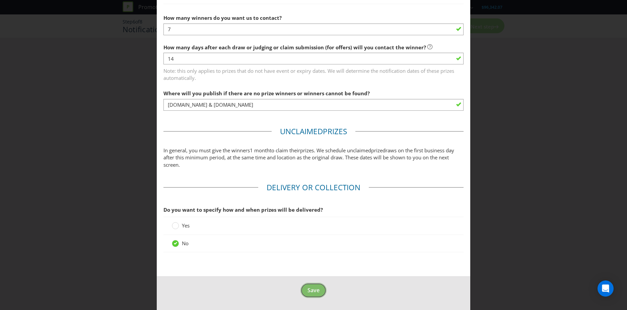
click at [308, 289] on span "Save" at bounding box center [314, 289] width 12 height 7
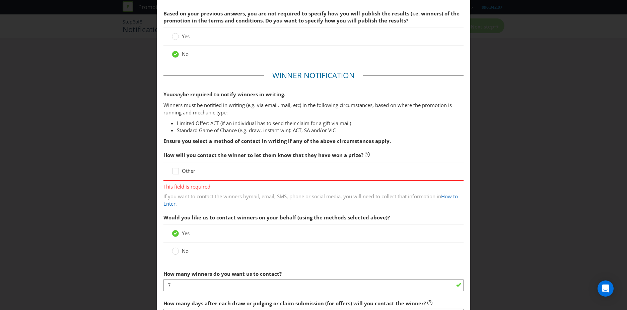
click at [173, 176] on icon at bounding box center [177, 172] width 10 height 10
click at [0, 0] on input "Other" at bounding box center [0, 0] width 0 height 0
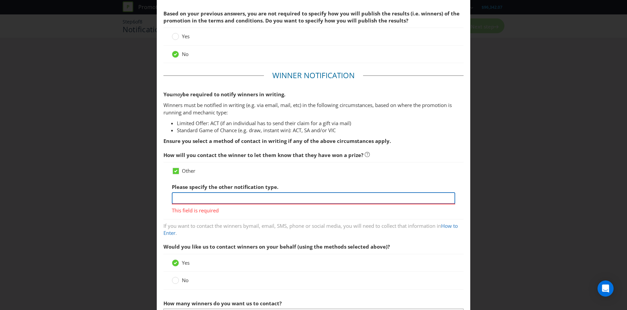
click at [189, 198] on input "text" at bounding box center [313, 198] width 283 height 12
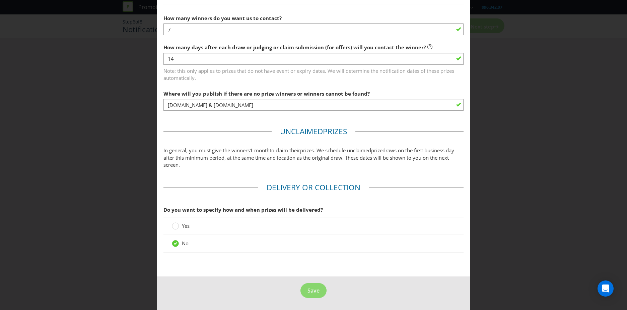
type input "Plexus to contact winners based on information provided during Derma-Reader con…"
click at [308, 284] on button "Save" at bounding box center [314, 290] width 26 height 15
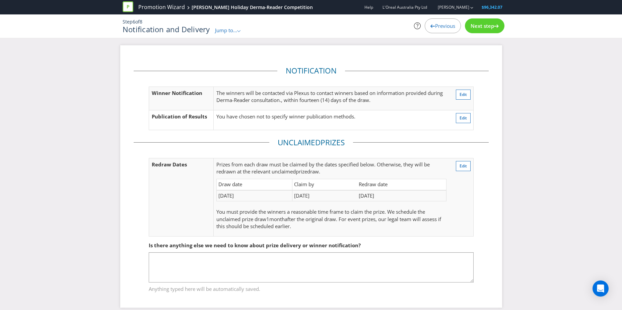
click at [435, 26] on span "Previous" at bounding box center [445, 25] width 20 height 7
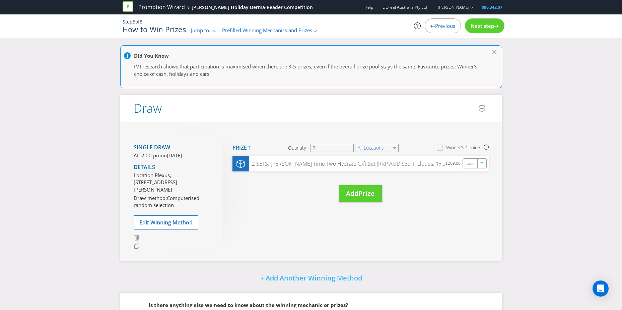
click at [435, 26] on span "Previous" at bounding box center [445, 25] width 20 height 7
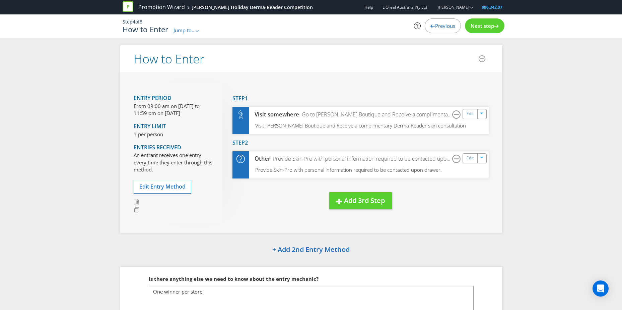
click at [483, 25] on span "Next step" at bounding box center [482, 25] width 23 height 7
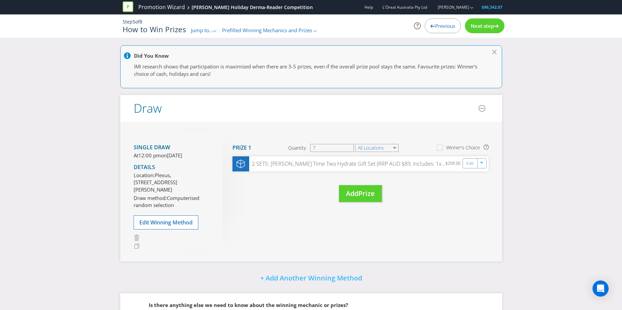
click at [447, 28] on span "Previous" at bounding box center [445, 25] width 20 height 7
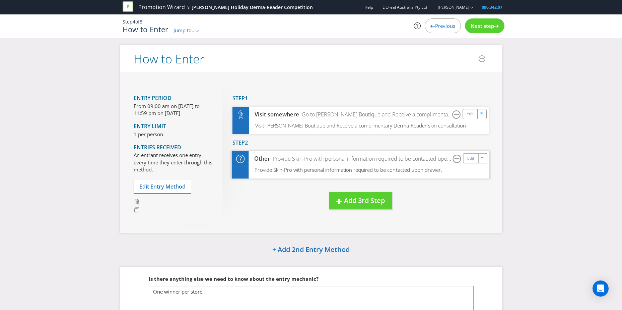
click at [405, 159] on div "Provide Skin-Pro with personal information required to be contacted upon drawer." at bounding box center [361, 159] width 183 height 8
click at [470, 160] on link "Edit" at bounding box center [470, 158] width 7 height 8
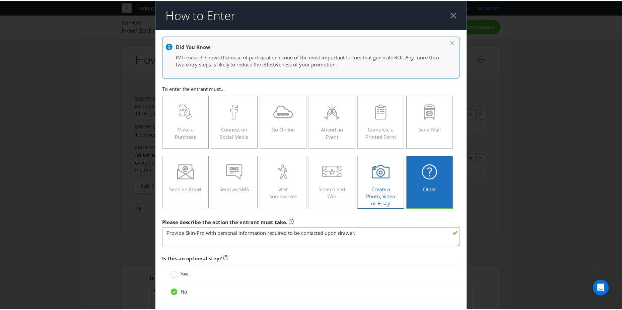
scroll to position [39, 0]
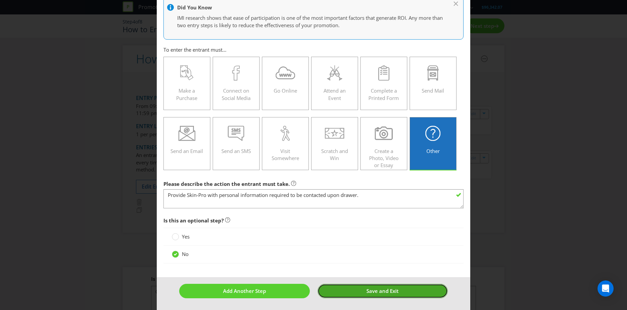
click at [400, 289] on button "Save and Exit" at bounding box center [383, 290] width 131 height 14
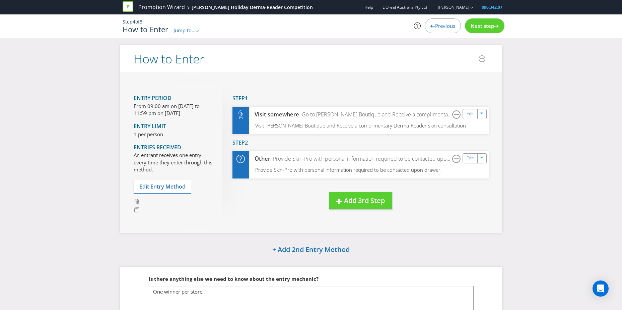
click at [484, 26] on span "Next step" at bounding box center [482, 25] width 23 height 7
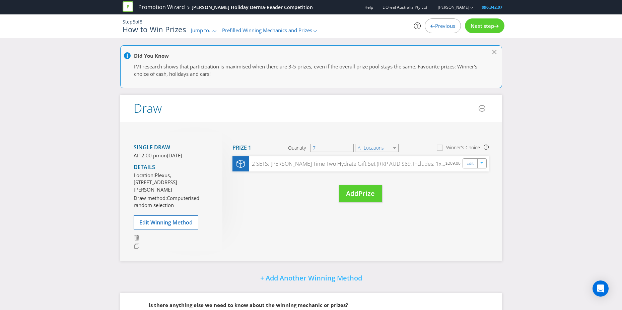
click at [484, 26] on span "Next step" at bounding box center [482, 25] width 23 height 7
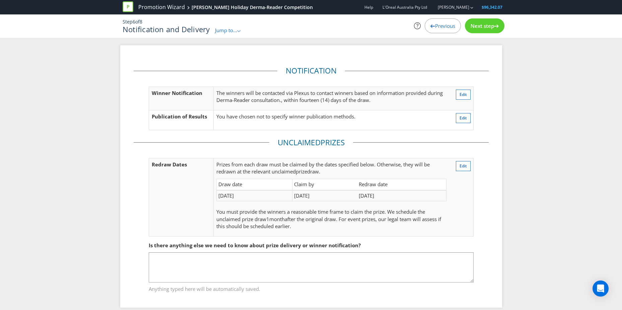
click at [491, 25] on span "Next step" at bounding box center [482, 25] width 23 height 7
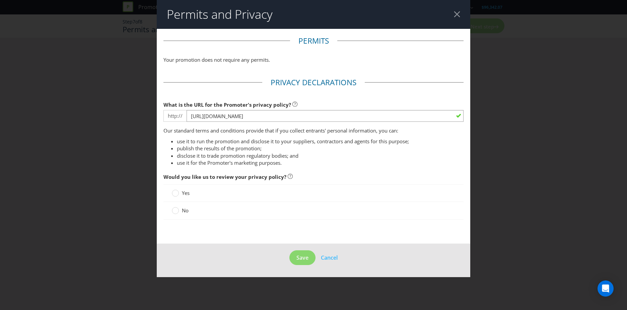
click at [171, 211] on div "No" at bounding box center [314, 210] width 300 height 17
click at [173, 211] on circle at bounding box center [175, 210] width 7 height 7
click at [0, 0] on input "No" at bounding box center [0, 0] width 0 height 0
click at [299, 258] on span "Save" at bounding box center [303, 257] width 12 height 7
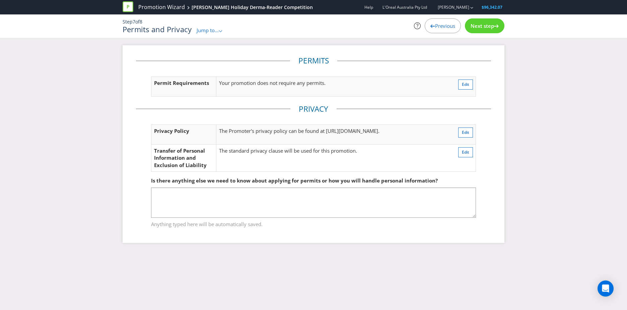
click at [496, 27] on icon at bounding box center [496, 25] width 5 height 3
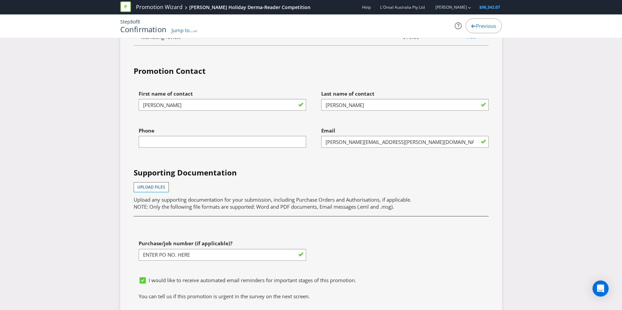
scroll to position [2088, 0]
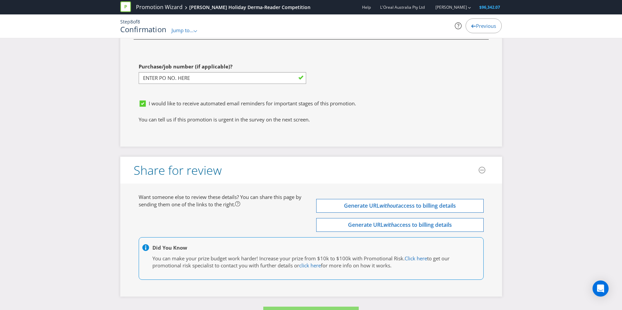
click at [292, 198] on div "Want someone else to review these details? You can share this page by sending t…" at bounding box center [311, 239] width 355 height 93
click at [296, 308] on span "Process Promotion" at bounding box center [310, 312] width 61 height 9
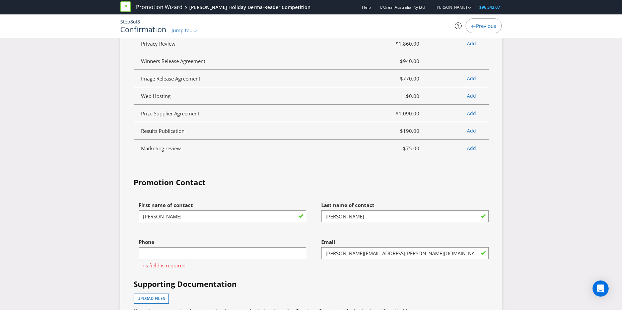
scroll to position [1800, 0]
click at [174, 247] on input "text" at bounding box center [223, 253] width 168 height 12
type input "0468310127"
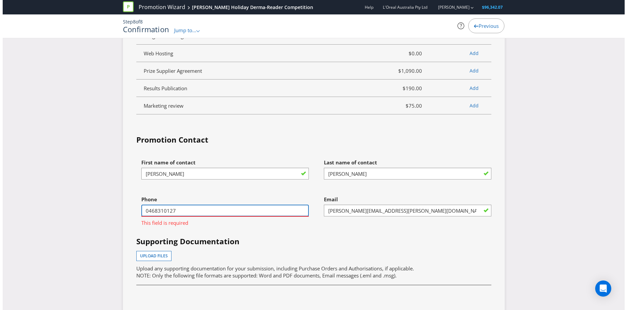
scroll to position [2088, 0]
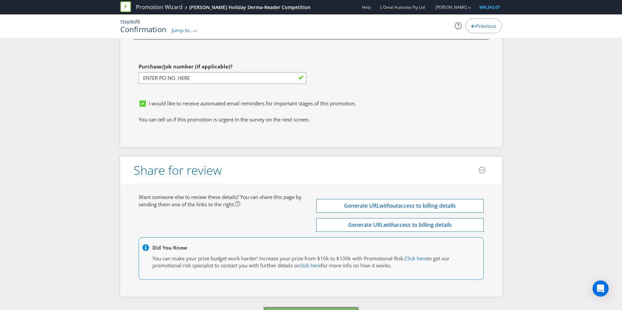
click at [265, 306] on button "Process Promotion" at bounding box center [311, 313] width 96 height 14
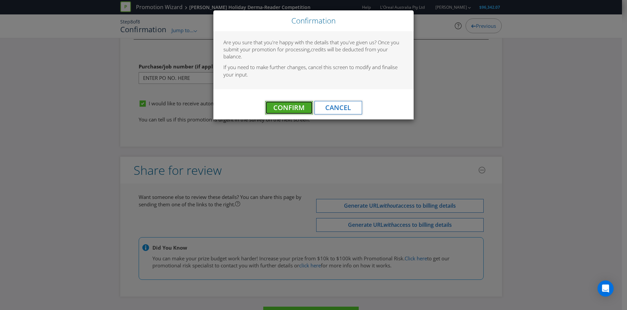
click at [288, 106] on span "Confirm" at bounding box center [288, 107] width 31 height 9
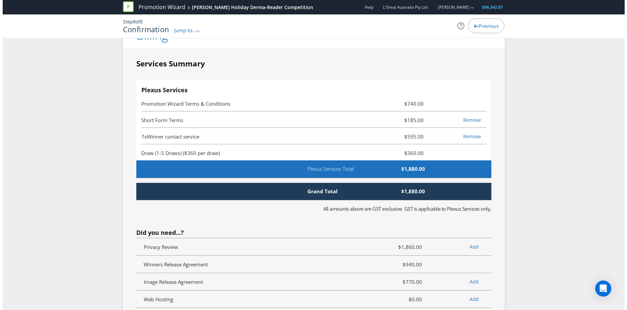
scroll to position [0, 0]
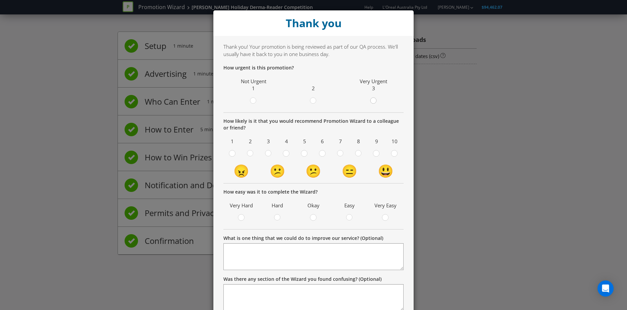
click at [370, 99] on icon at bounding box center [373, 100] width 7 height 7
click at [0, 0] on input "radio" at bounding box center [0, 0] width 0 height 0
click at [312, 99] on div at bounding box center [313, 98] width 3 height 3
click at [0, 0] on input "radio" at bounding box center [0, 0] width 0 height 0
click at [340, 152] on div at bounding box center [340, 150] width 3 height 3
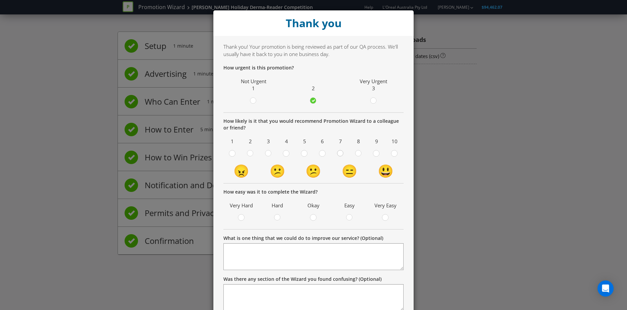
click at [0, 0] on input "radio" at bounding box center [0, 0] width 0 height 0
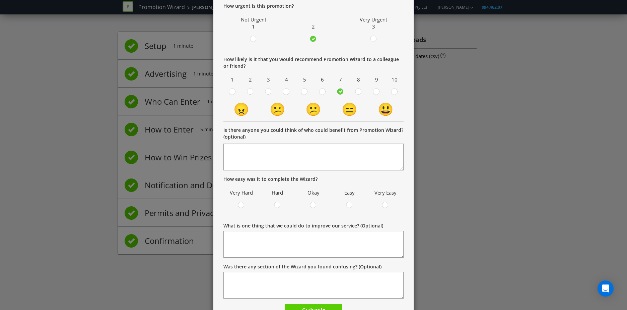
scroll to position [98, 0]
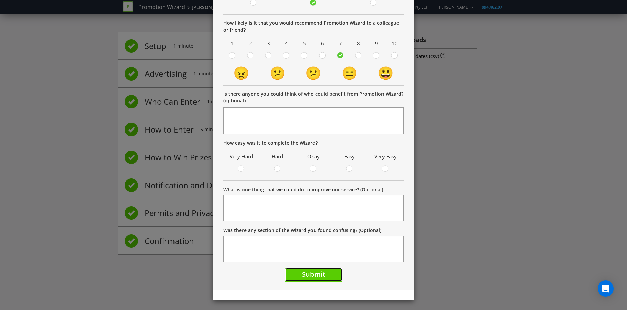
click at [320, 278] on button "Submit" at bounding box center [313, 274] width 57 height 14
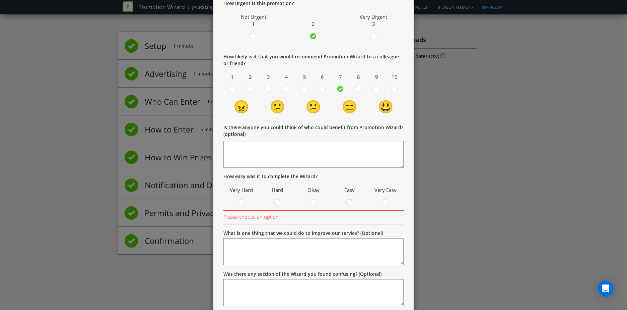
click at [348, 203] on circle at bounding box center [349, 202] width 6 height 6
click at [0, 0] on input "radio" at bounding box center [0, 0] width 0 height 0
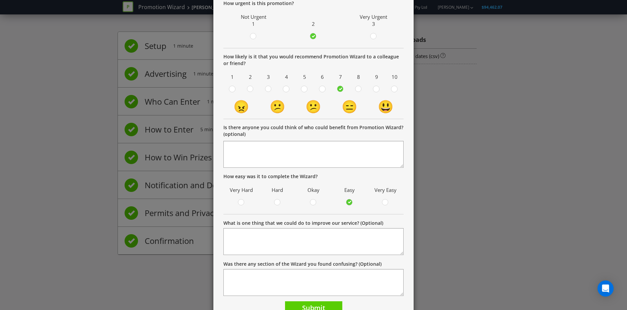
scroll to position [98, 0]
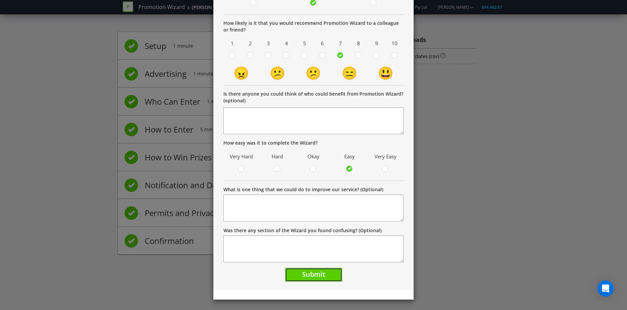
click at [318, 277] on span "Submit" at bounding box center [313, 273] width 23 height 9
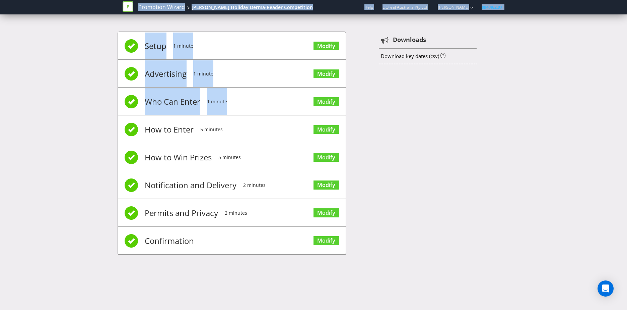
drag, startPoint x: 380, startPoint y: 112, endPoint x: 311, endPoint y: 591, distance: 484.1
click at [311, 309] on html "Promotion Wizard [PERSON_NAME] Holiday Derma-Reader Competition Help L'Oreal Au…" at bounding box center [313, 155] width 627 height 310
